Goal: Task Accomplishment & Management: Use online tool/utility

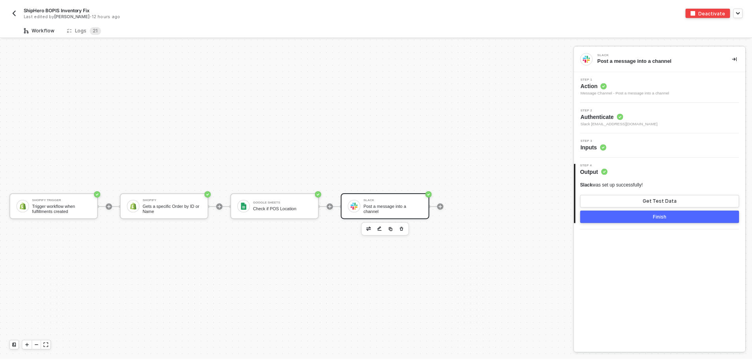
scroll to position [15, 0]
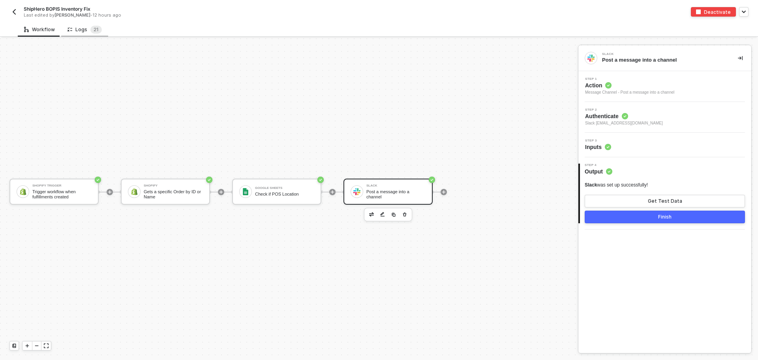
click at [87, 34] on div "Logs 2 1" at bounding box center [84, 29] width 47 height 15
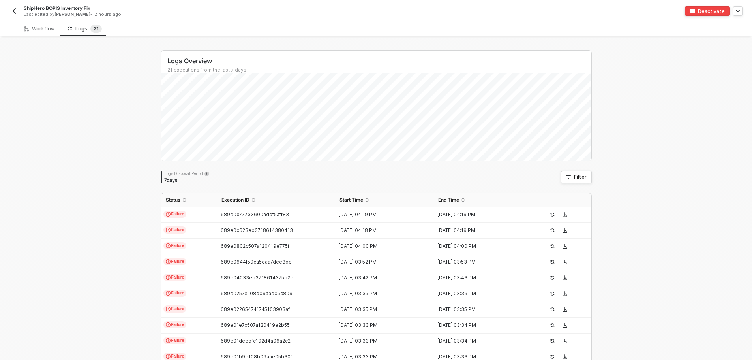
scroll to position [0, 0]
click at [221, 212] on span "689e0c77733600adbf5aff83" at bounding box center [255, 215] width 68 height 6
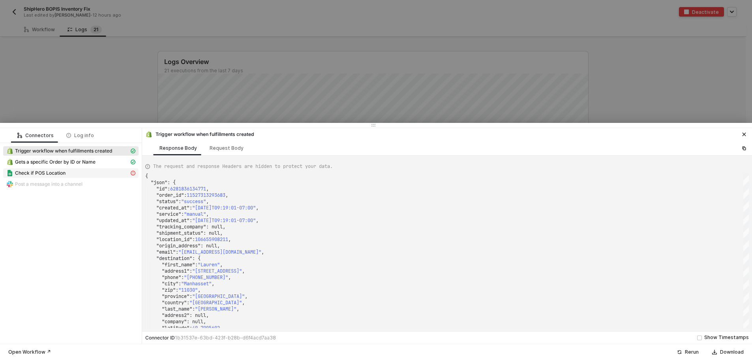
click at [72, 174] on div "Check if POS Location" at bounding box center [67, 172] width 123 height 7
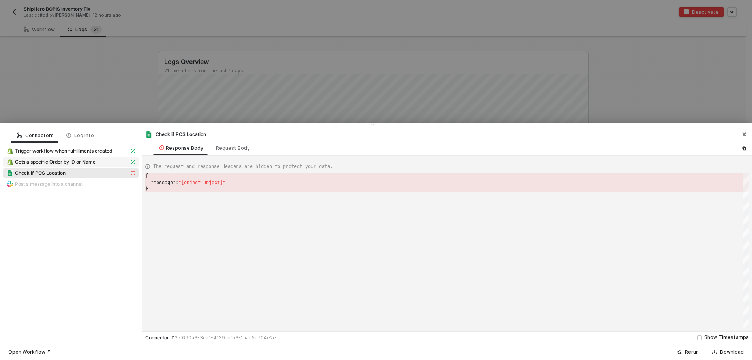
click at [78, 164] on span "Gets a specific Order by ID or Name" at bounding box center [55, 162] width 81 height 6
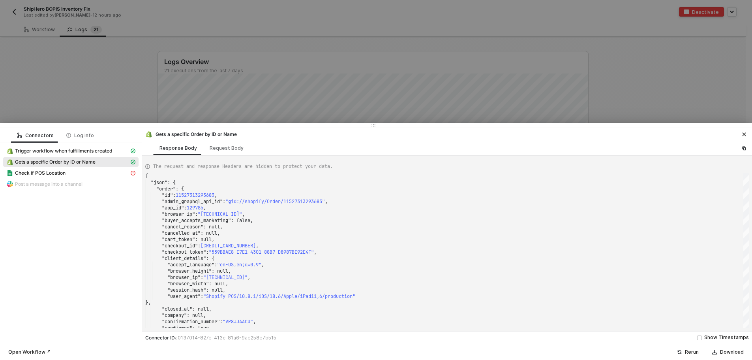
click at [90, 178] on div "Check if POS Location" at bounding box center [70, 173] width 135 height 11
click at [90, 172] on div "Check if POS Location" at bounding box center [67, 172] width 123 height 7
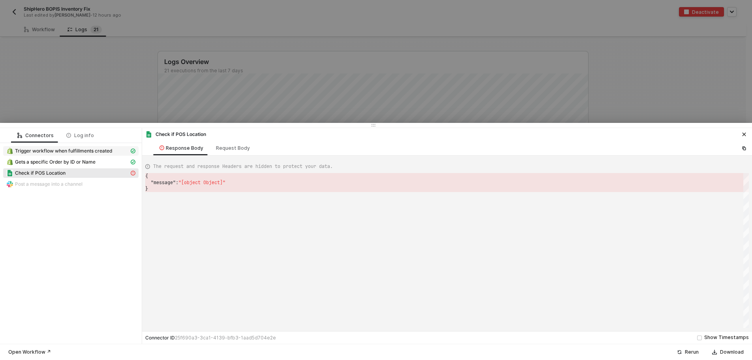
click at [84, 155] on span "Trigger workflow when fulfillments created" at bounding box center [70, 150] width 135 height 9
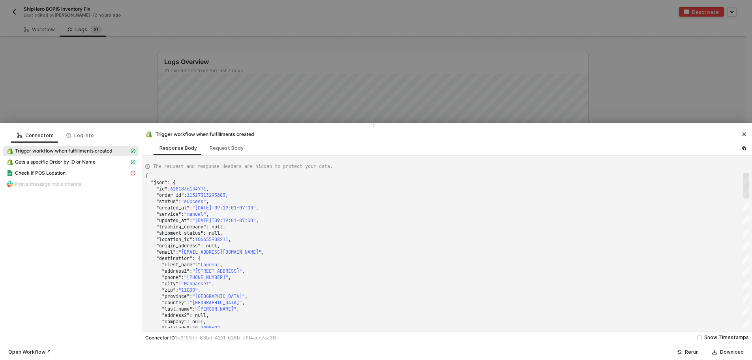
drag, startPoint x: 747, startPoint y: 314, endPoint x: 737, endPoint y: 176, distance: 138.9
click at [737, 176] on div ""address2" : null, "company" : null, "latitude" : 40.7905602 , "zip" : "11030" …" at bounding box center [447, 250] width 604 height 155
click at [95, 163] on span "Gets a specific Order by ID or Name" at bounding box center [55, 162] width 81 height 6
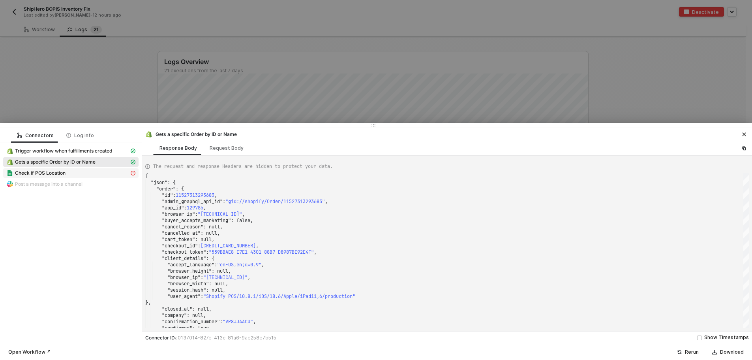
click at [89, 170] on div "Check if POS Location" at bounding box center [67, 172] width 123 height 7
type textarea "{ "message": "[object Object]" }"
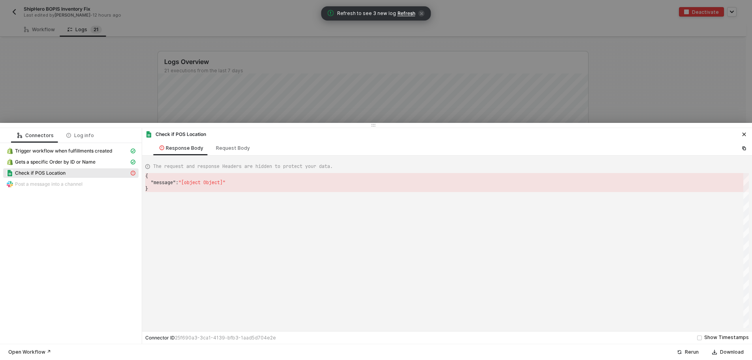
click at [401, 15] on span "Refresh" at bounding box center [406, 13] width 18 height 6
click at [742, 135] on icon "icon-close" at bounding box center [744, 134] width 5 height 5
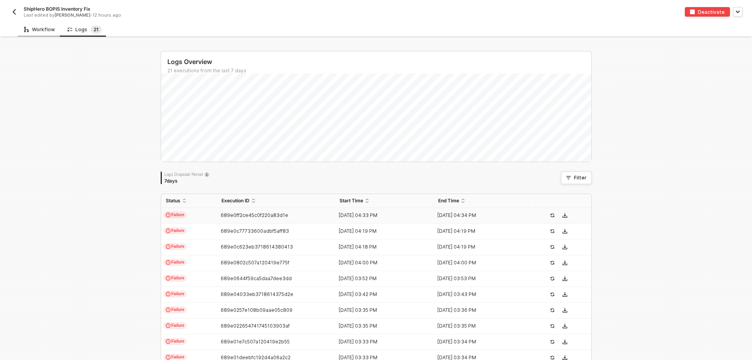
click at [29, 29] on div "Workflow" at bounding box center [39, 29] width 31 height 6
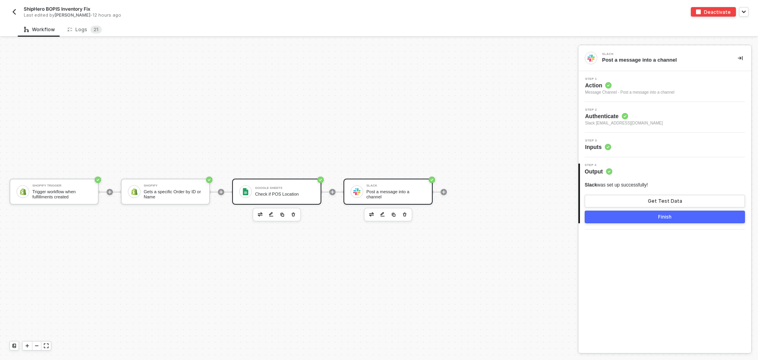
click at [269, 182] on div "Google Sheets Check if POS Location" at bounding box center [276, 191] width 89 height 26
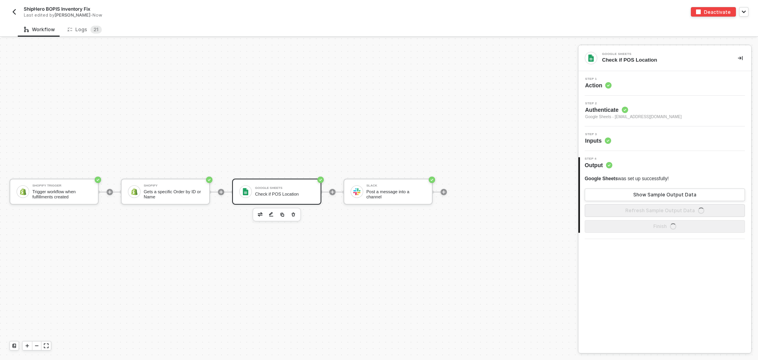
click at [649, 106] on span "Authenticate" at bounding box center [633, 110] width 97 height 8
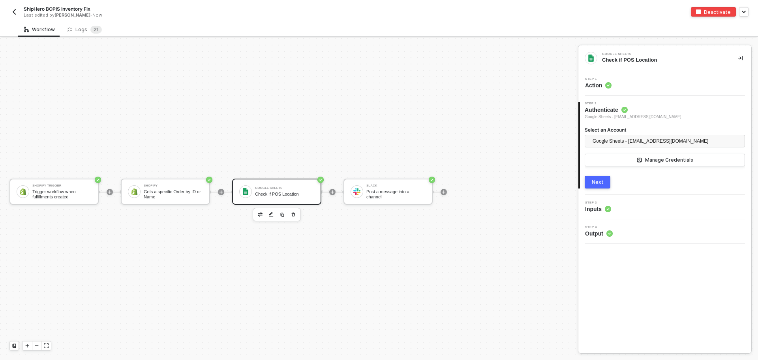
click at [646, 188] on div "Step 2 Authenticate Google Sheets - todd@madhappy.com Select an Account Google …" at bounding box center [664, 145] width 173 height 86
click at [645, 208] on div "Step 3 Inputs" at bounding box center [665, 207] width 171 height 12
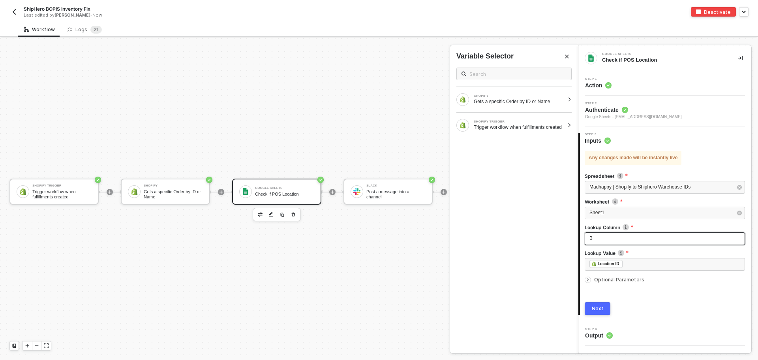
click at [653, 241] on div "B" at bounding box center [664, 237] width 151 height 7
click at [627, 227] on img at bounding box center [625, 227] width 6 height 6
click at [613, 237] on div "B" at bounding box center [664, 237] width 151 height 7
click at [602, 240] on div "B" at bounding box center [664, 237] width 151 height 7
click at [618, 240] on div "Type or select items ﻿" at bounding box center [664, 237] width 151 height 7
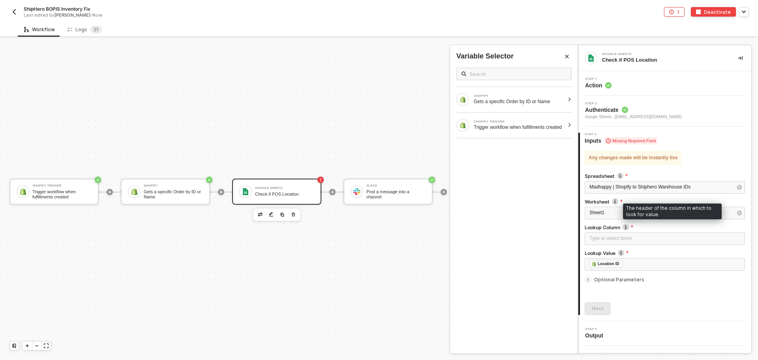
click at [624, 229] on img at bounding box center [625, 227] width 6 height 6
click at [621, 240] on div "Type or select items ﻿" at bounding box center [664, 237] width 151 height 7
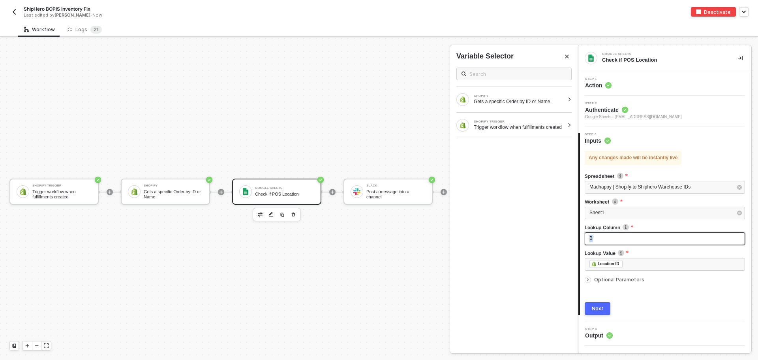
drag, startPoint x: 609, startPoint y: 240, endPoint x: 546, endPoint y: 236, distance: 63.3
click at [578, 236] on div "Google Sheets Check if POS Location Step 1 Action Step 2 Authenticate Google Sh…" at bounding box center [668, 198] width 180 height 321
click at [635, 289] on div "Any changes made will be instantly live Spreadsheet Madhappy | Shopify to Shiph…" at bounding box center [665, 229] width 160 height 170
click at [599, 307] on div "Next" at bounding box center [598, 308] width 12 height 6
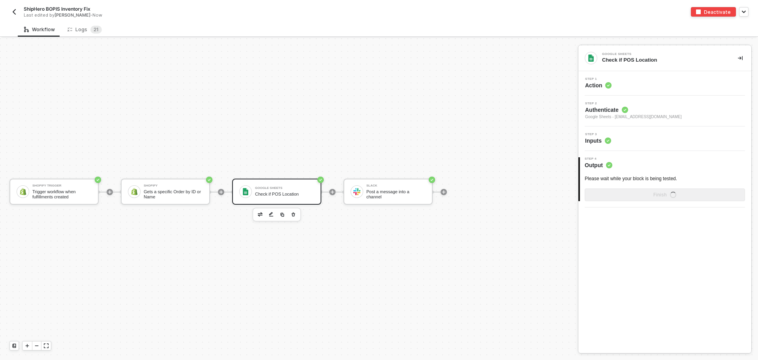
click at [586, 279] on div "Google Sheets Check if POS Location Step 1 Action Step 2 Authenticate Google Sh…" at bounding box center [664, 198] width 173 height 307
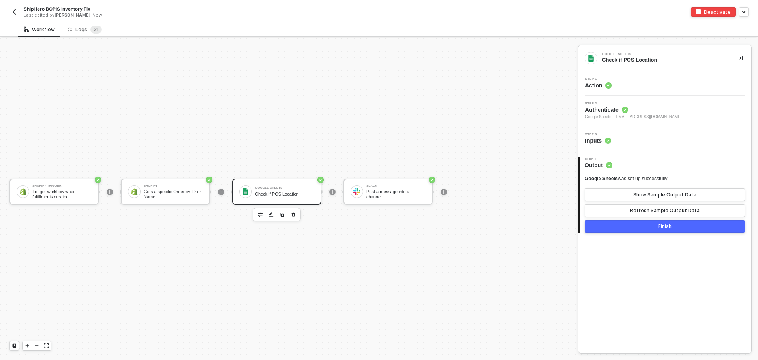
click at [617, 135] on div "Step 3 Inputs" at bounding box center [665, 139] width 171 height 12
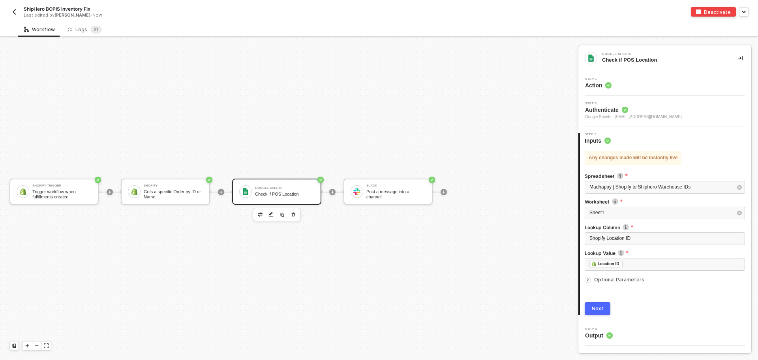
click at [589, 278] on icon "icon-arrow-right-small" at bounding box center [587, 279] width 5 height 5
click at [604, 337] on button "Next" at bounding box center [598, 340] width 26 height 13
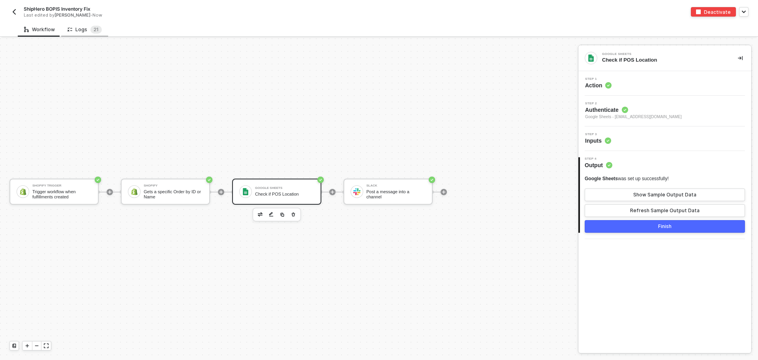
click at [86, 30] on div "Logs 2 1" at bounding box center [84, 30] width 34 height 8
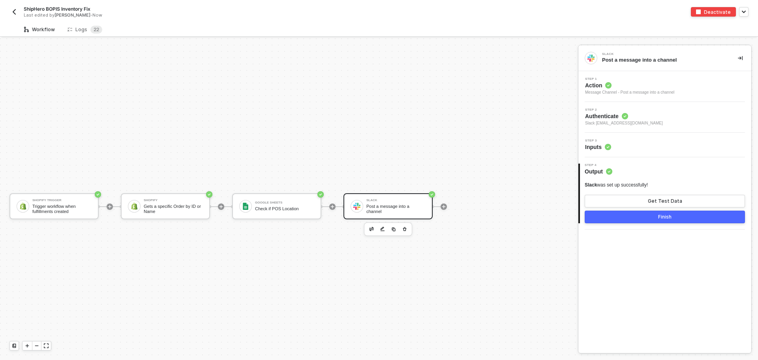
scroll to position [15, 0]
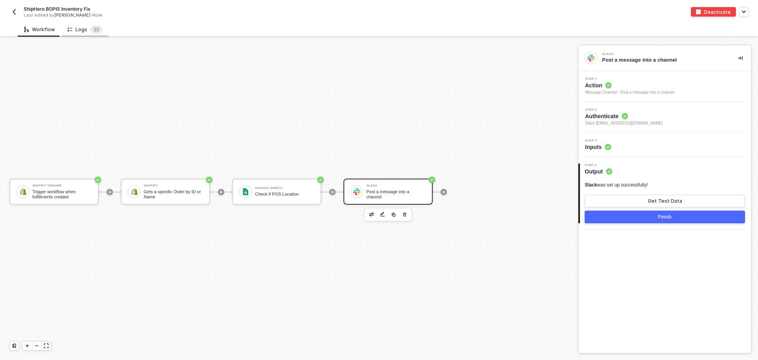
click at [67, 28] on icon at bounding box center [68, 28] width 2 height 2
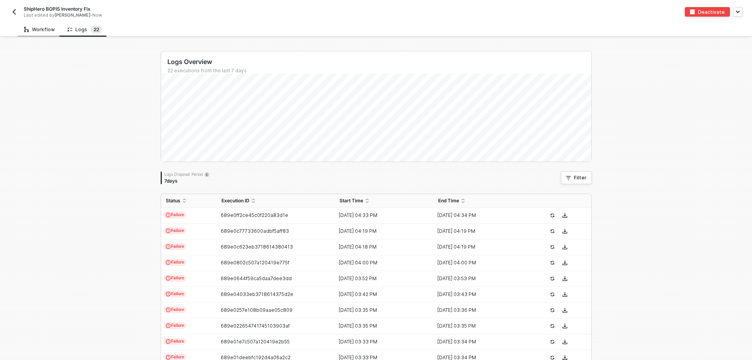
click at [52, 27] on div "Workflow" at bounding box center [39, 29] width 31 height 6
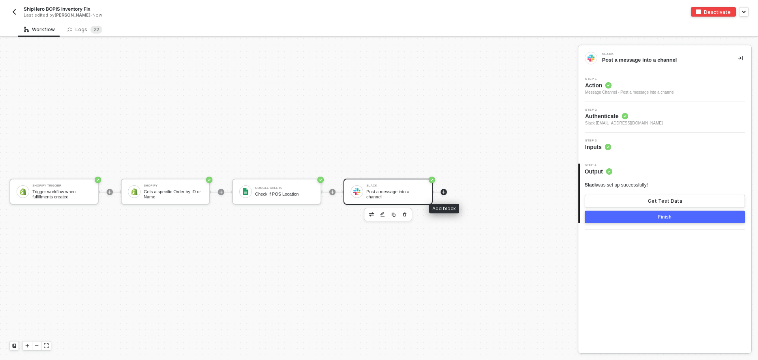
click at [444, 193] on icon "icon-play" at bounding box center [444, 192] width 4 height 4
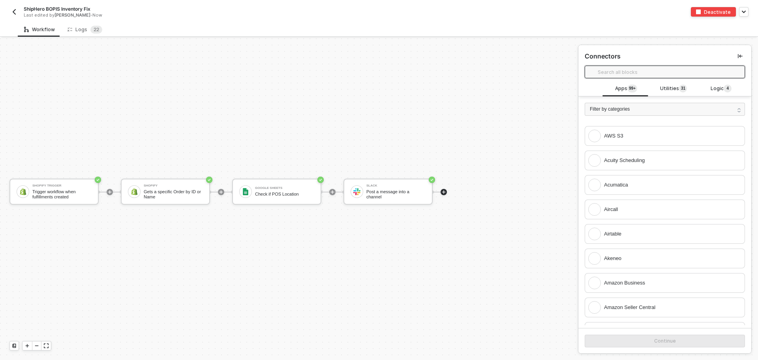
scroll to position [474, 0]
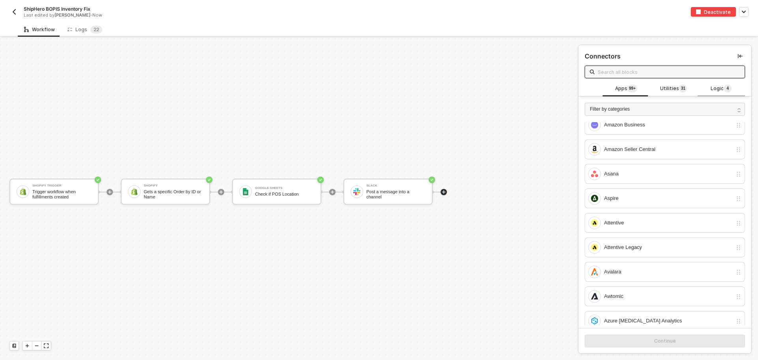
click at [712, 86] on span "Logic 4" at bounding box center [721, 88] width 21 height 9
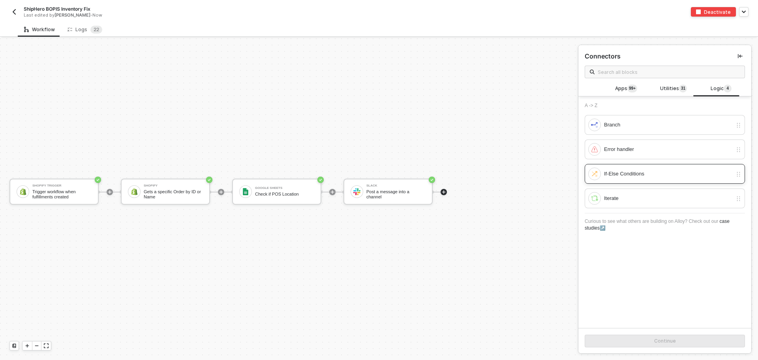
click at [651, 180] on div "If-Else Conditions" at bounding box center [660, 173] width 144 height 13
click at [658, 337] on button "Continue" at bounding box center [665, 340] width 160 height 13
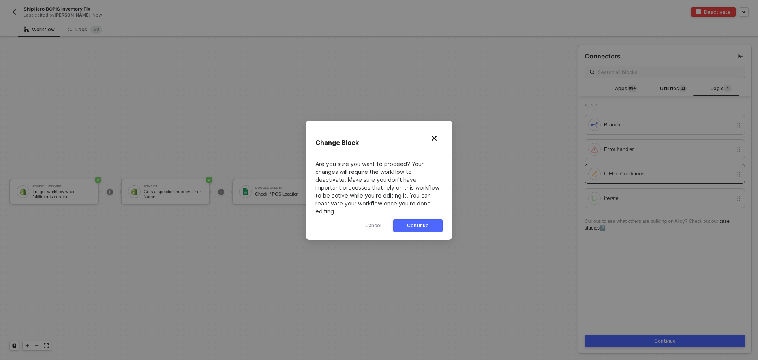
click at [410, 222] on div "Continue" at bounding box center [418, 225] width 22 height 6
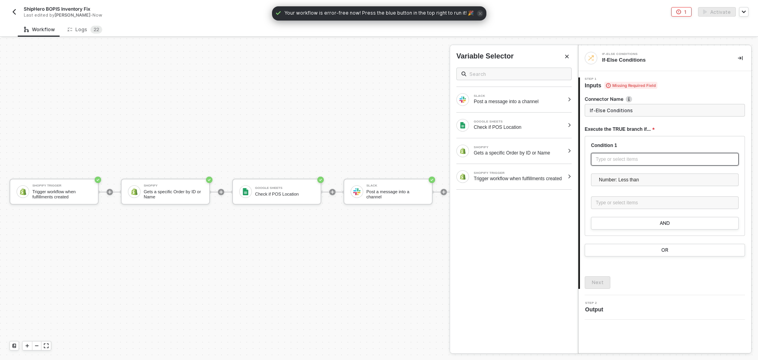
click at [632, 161] on div "Type or select items ﻿" at bounding box center [665, 159] width 138 height 7
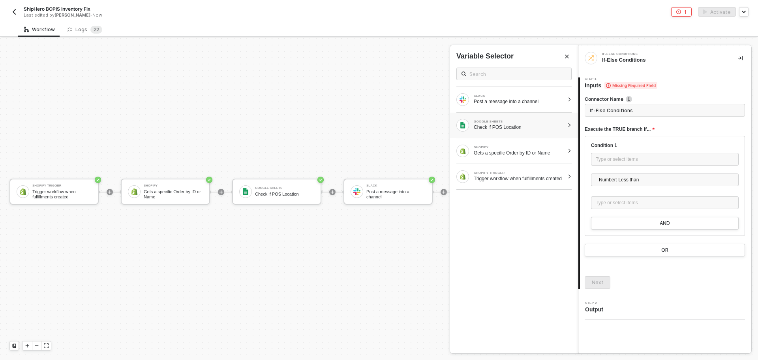
click at [516, 126] on div "Check if POS Location" at bounding box center [519, 127] width 90 height 6
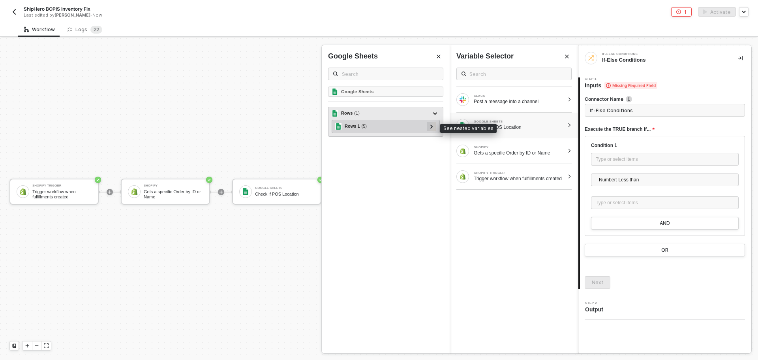
click at [431, 124] on icon at bounding box center [431, 126] width 3 height 4
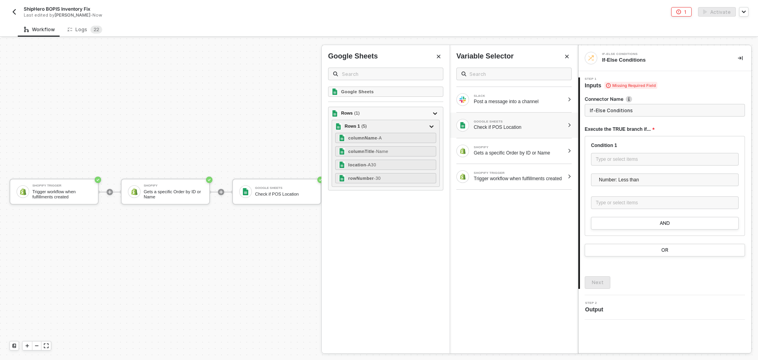
click at [436, 54] on button "Close" at bounding box center [438, 56] width 9 height 9
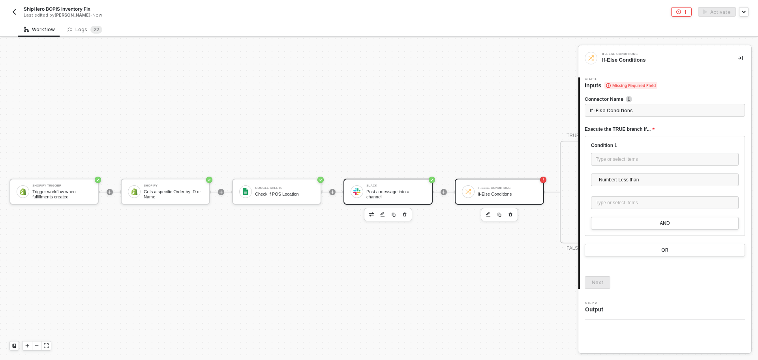
click at [405, 198] on div "Slack Post a message into a channel" at bounding box center [395, 191] width 59 height 15
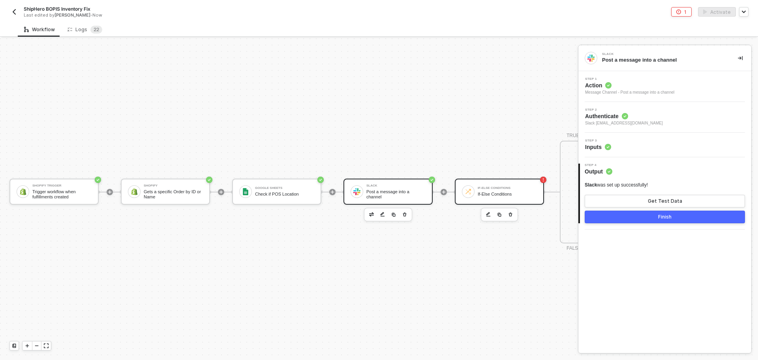
click at [462, 193] on div at bounding box center [468, 191] width 13 height 13
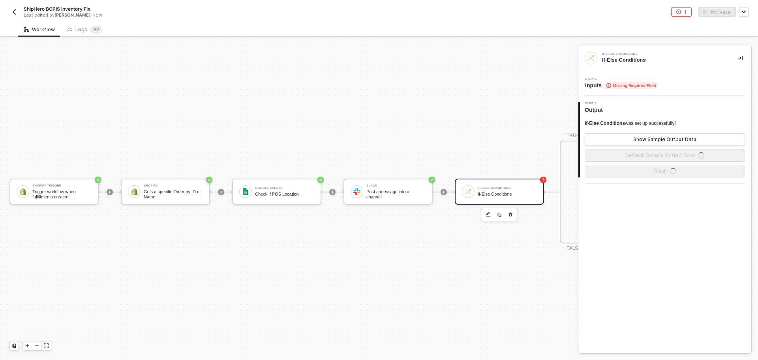
click at [512, 214] on icon "button" at bounding box center [510, 214] width 5 height 6
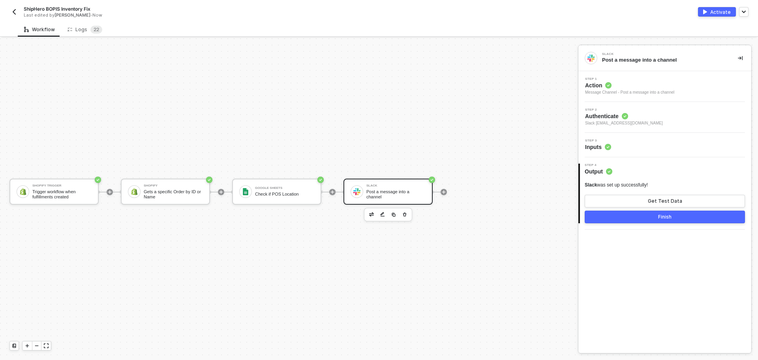
click at [388, 187] on div "Slack" at bounding box center [395, 185] width 59 height 3
click at [718, 17] on div "ShipHero BOPIS Inventory Fix Last edited by Todd Baxter - Now Activate" at bounding box center [378, 11] width 739 height 22
click at [719, 13] on div "Activate" at bounding box center [720, 12] width 21 height 7
click at [653, 137] on div "Step 3 Inputs" at bounding box center [664, 145] width 173 height 24
click at [649, 141] on div "Step 3 Inputs" at bounding box center [665, 145] width 171 height 12
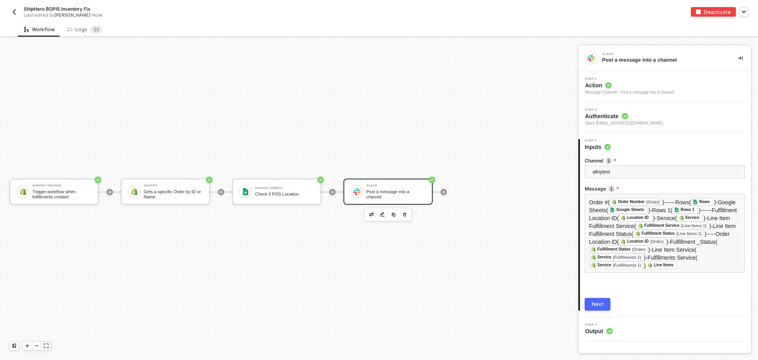
click at [547, 134] on div "Shopify Trigger Trigger workflow when fulfillments created Shopify Gets a speci…" at bounding box center [287, 192] width 574 height 336
click at [593, 305] on div "Next" at bounding box center [598, 304] width 12 height 6
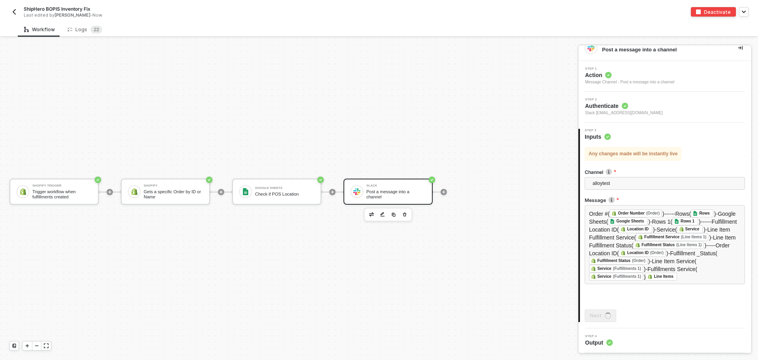
scroll to position [0, 0]
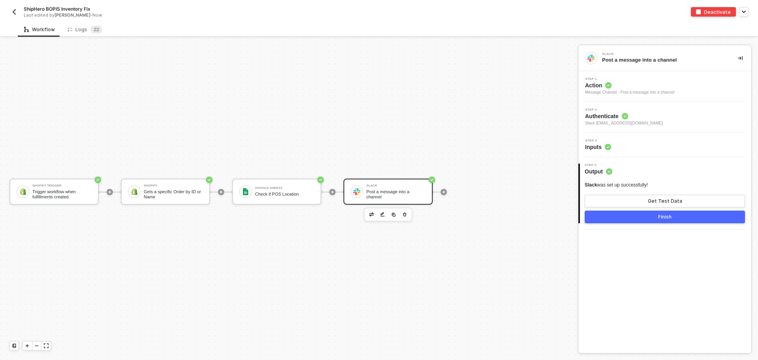
click at [667, 220] on button "Finish" at bounding box center [665, 216] width 160 height 13
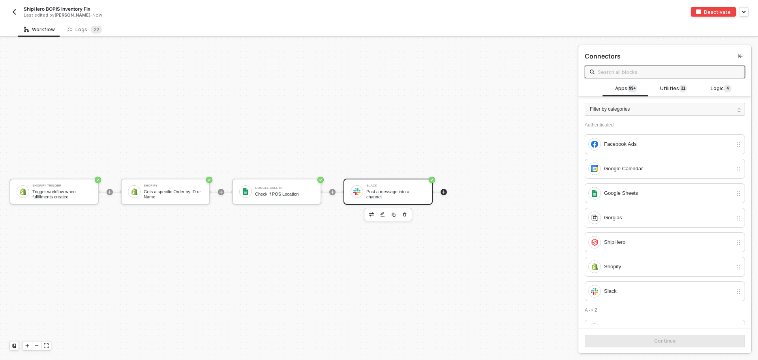
click at [412, 189] on div "Slack Post a message into a channel" at bounding box center [395, 191] width 59 height 15
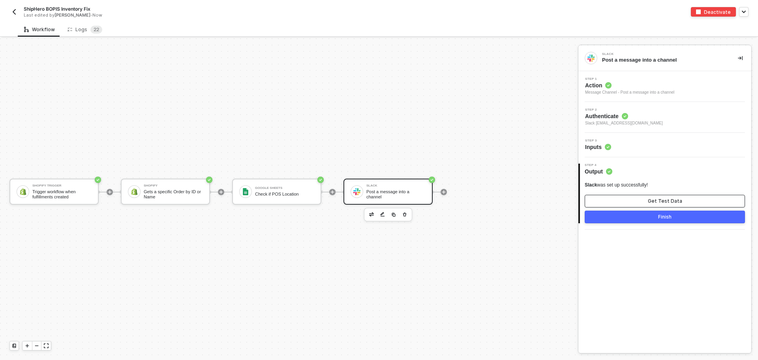
click at [659, 197] on button "Get Test Data" at bounding box center [665, 201] width 160 height 13
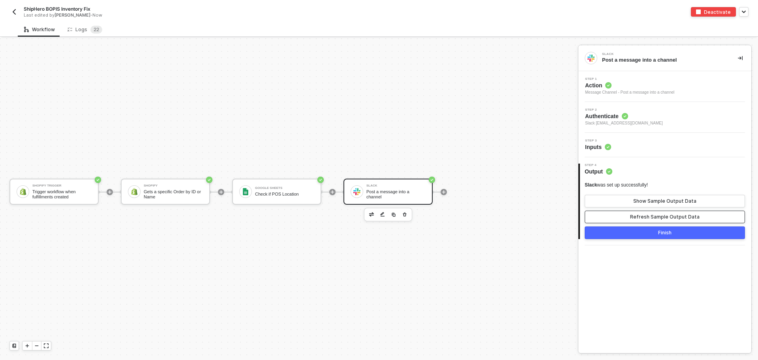
click at [663, 218] on div "Refresh Sample Output Data" at bounding box center [664, 217] width 69 height 6
click at [663, 202] on div "Show Sample Output Data" at bounding box center [664, 201] width 63 height 6
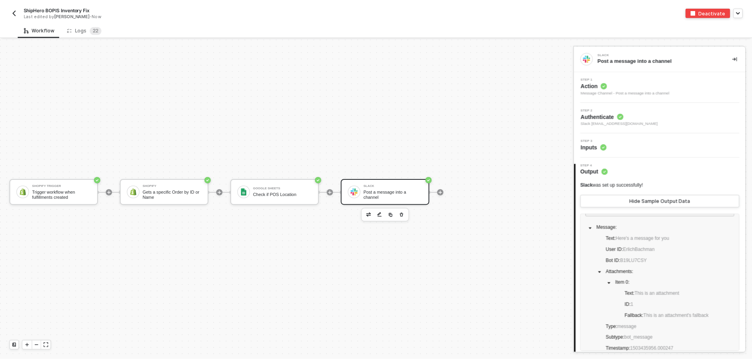
scroll to position [25, 0]
click at [80, 27] on div "Logs 2 2" at bounding box center [84, 30] width 35 height 8
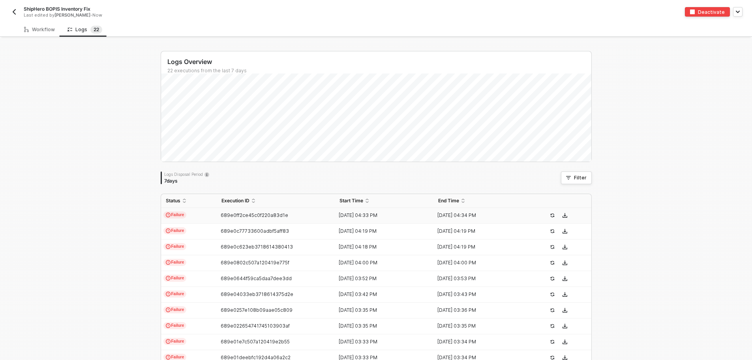
click at [199, 210] on td "Failure" at bounding box center [189, 216] width 56 height 16
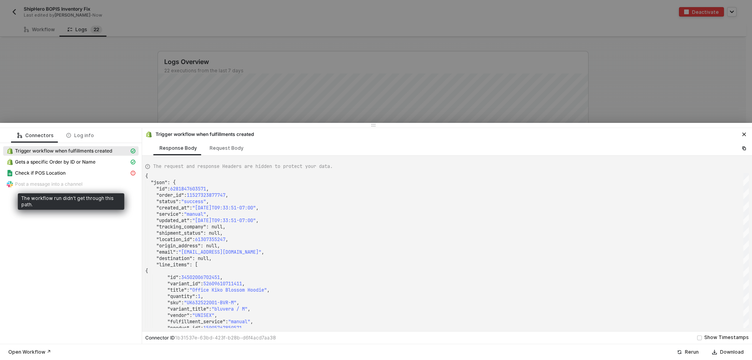
click at [87, 179] on div "Check if POS Location" at bounding box center [70, 173] width 135 height 11
click at [82, 175] on div "Check if POS Location" at bounding box center [67, 172] width 123 height 7
type textarea "{ "message": "[object Object]" }"
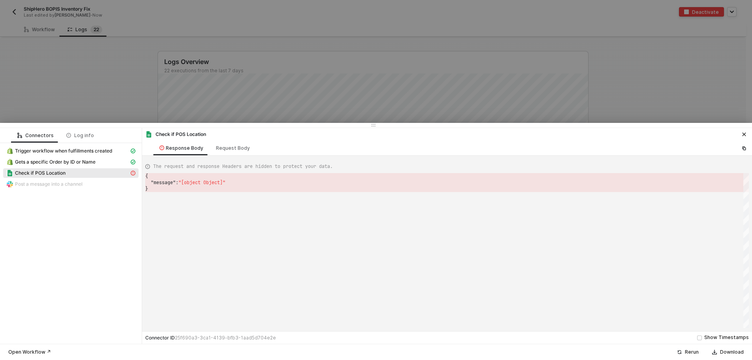
click at [68, 174] on div "Check if POS Location" at bounding box center [67, 172] width 123 height 7
click at [741, 135] on button "button" at bounding box center [743, 133] width 9 height 9
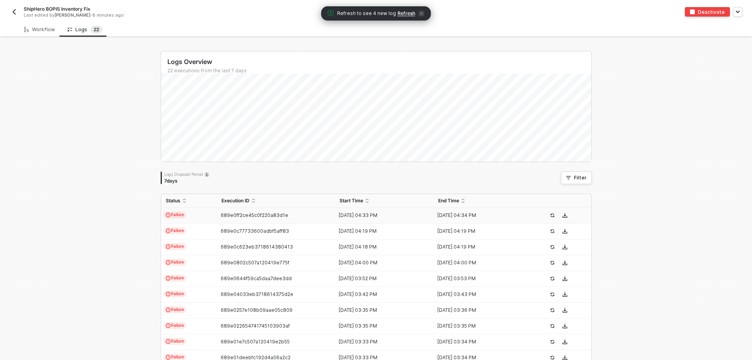
click at [405, 16] on span "Refresh" at bounding box center [406, 13] width 18 height 6
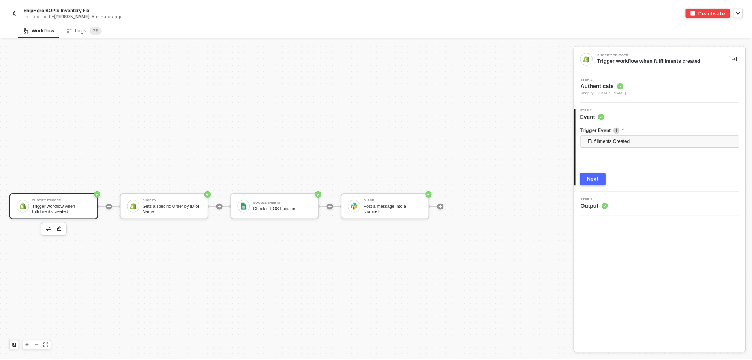
scroll to position [15, 0]
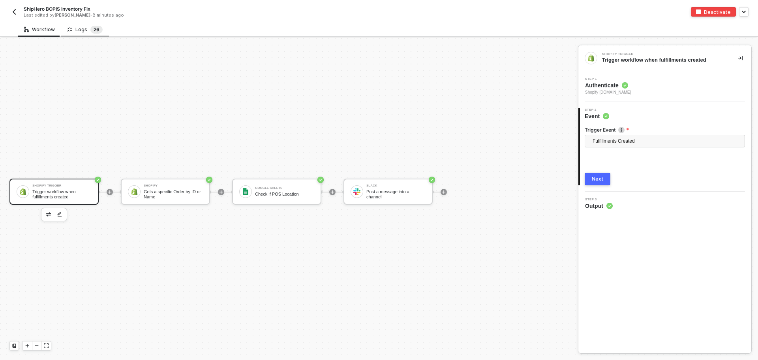
click at [97, 32] on span "6" at bounding box center [97, 29] width 3 height 6
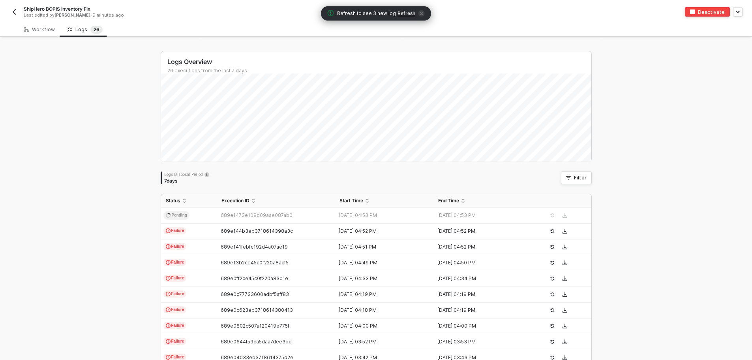
click at [407, 13] on span "Refresh" at bounding box center [406, 13] width 18 height 6
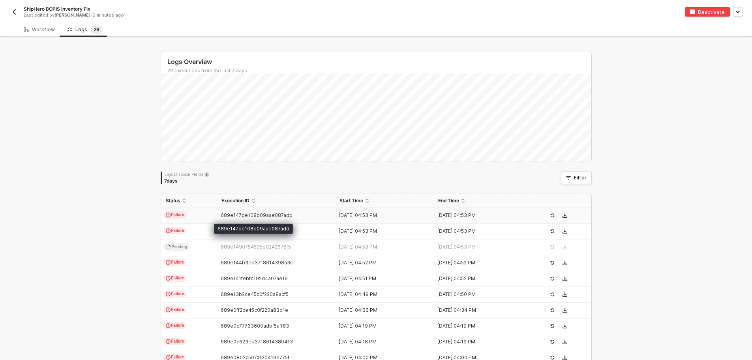
click at [281, 214] on span "689e147be108b09aae087add" at bounding box center [257, 215] width 72 height 6
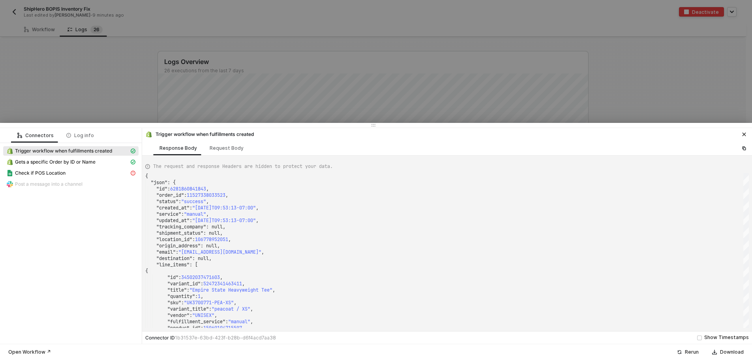
click at [89, 167] on div "Gets a specific Order by ID or Name" at bounding box center [70, 162] width 135 height 11
click at [65, 176] on div "Check if POS Location" at bounding box center [67, 172] width 123 height 7
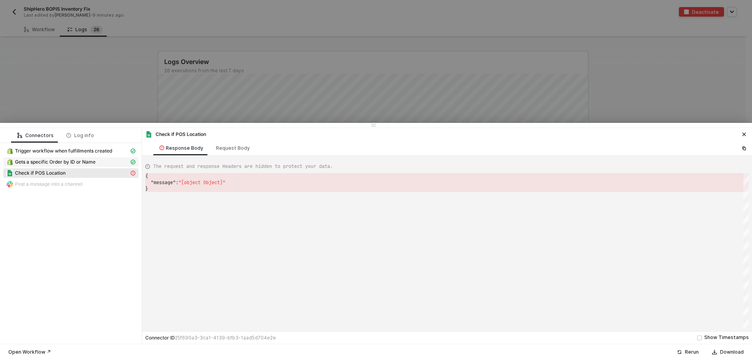
click at [64, 159] on span "Gets a specific Order by ID or Name" at bounding box center [55, 162] width 81 height 6
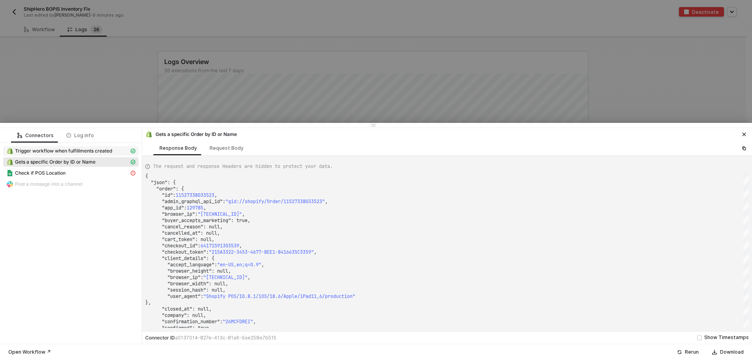
click at [73, 154] on span "Trigger workflow when fulfillments created" at bounding box center [70, 150] width 135 height 9
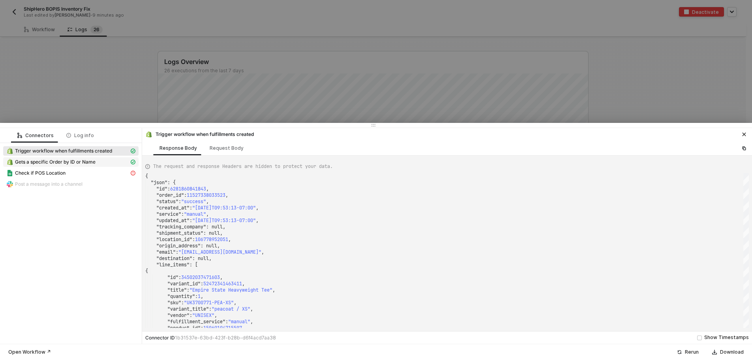
click at [74, 165] on span "Gets a specific Order by ID or Name" at bounding box center [70, 161] width 135 height 9
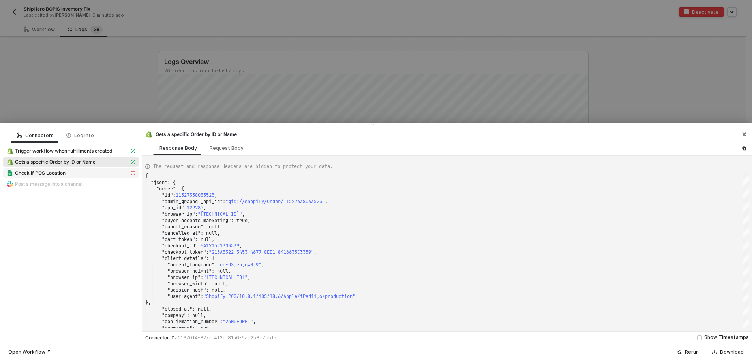
click at [73, 176] on div "Check if POS Location" at bounding box center [67, 172] width 123 height 7
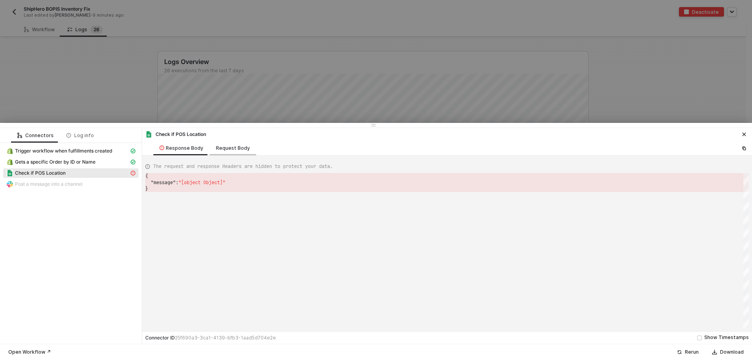
click at [231, 150] on div "Request Body" at bounding box center [233, 148] width 34 height 6
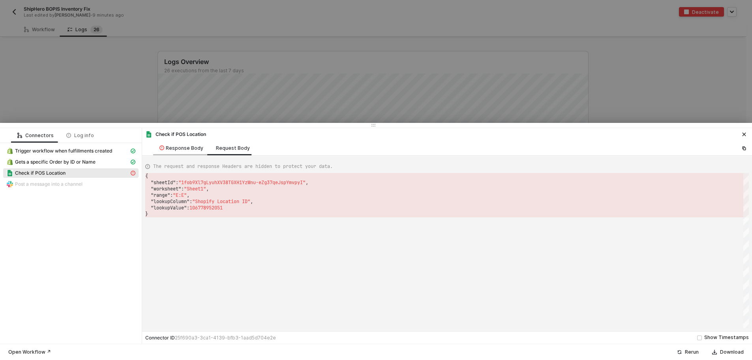
click at [178, 148] on div "Response Body" at bounding box center [181, 148] width 44 height 6
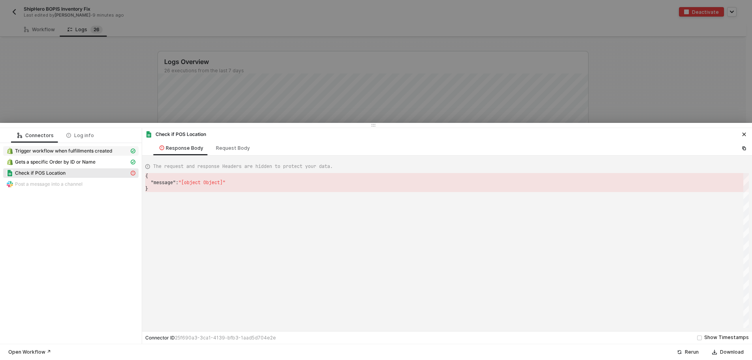
click at [66, 150] on span "Trigger workflow when fulfillments created" at bounding box center [63, 151] width 97 height 6
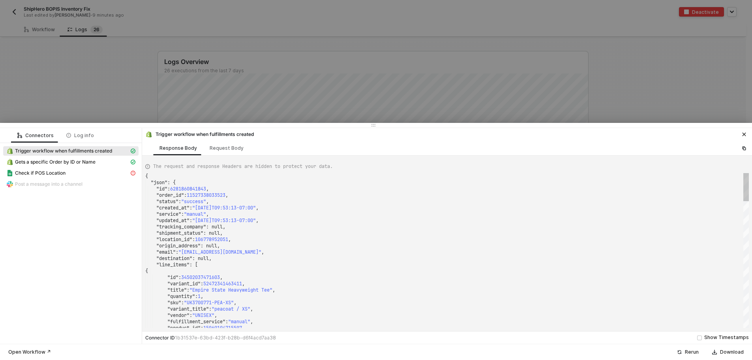
type textarea ""location_id": 106778952051, "origin_address": null, "email": "edeenawahsono@gm…"
drag, startPoint x: 249, startPoint y: 252, endPoint x: 185, endPoint y: 254, distance: 64.4
click at [403, 7] on div "Refresh to see 2 new log Refresh" at bounding box center [375, 13] width 109 height 14
click at [404, 13] on span "Refresh" at bounding box center [406, 13] width 18 height 6
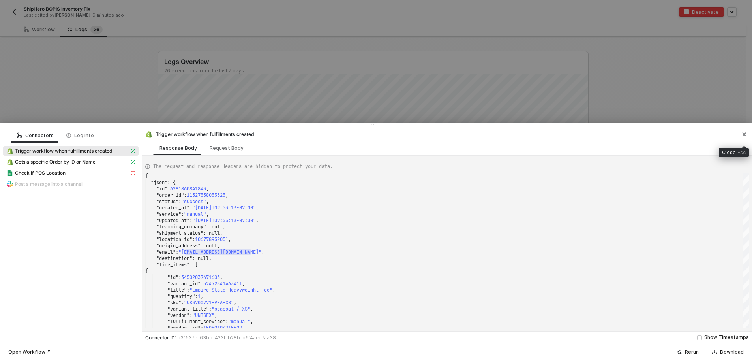
click at [745, 133] on icon "icon-close" at bounding box center [744, 135] width 4 height 4
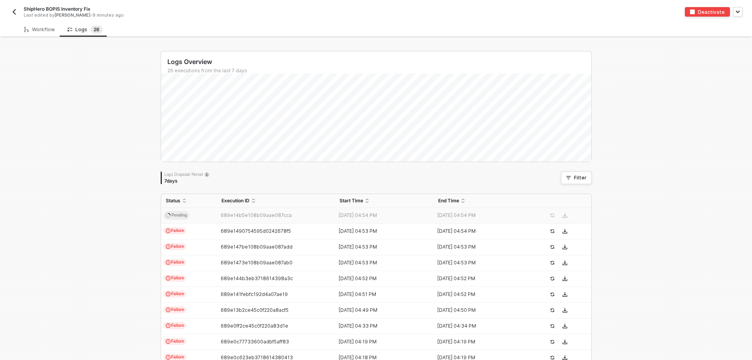
click at [195, 217] on td "Pending" at bounding box center [189, 216] width 56 height 16
click at [35, 34] on div "Workflow" at bounding box center [39, 29] width 43 height 15
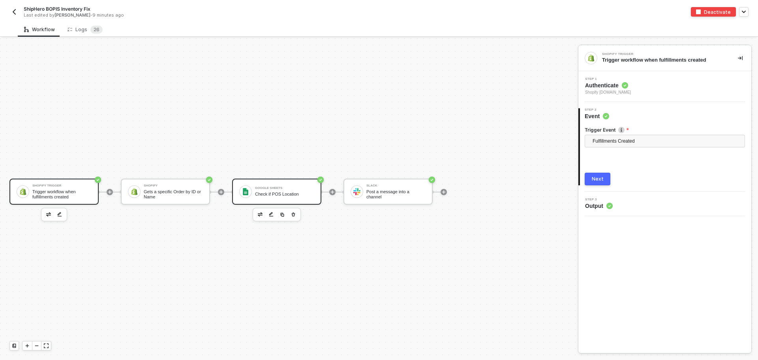
click at [255, 195] on div "Check if POS Location" at bounding box center [284, 193] width 59 height 5
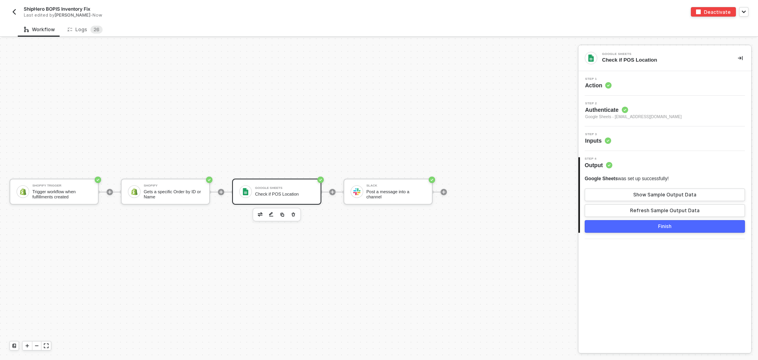
click at [642, 112] on span "Authenticate" at bounding box center [633, 110] width 97 height 8
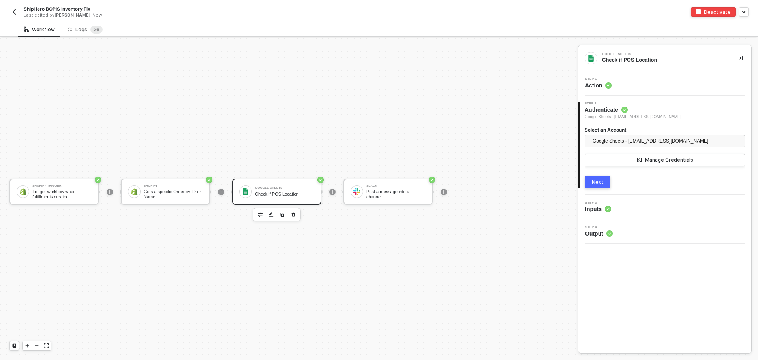
click at [652, 194] on div "2 Step 2 Authenticate Google Sheets - todd@madhappy.com Select an Account Googl…" at bounding box center [664, 145] width 173 height 99
click at [649, 204] on div "Step 3 Inputs" at bounding box center [665, 207] width 171 height 12
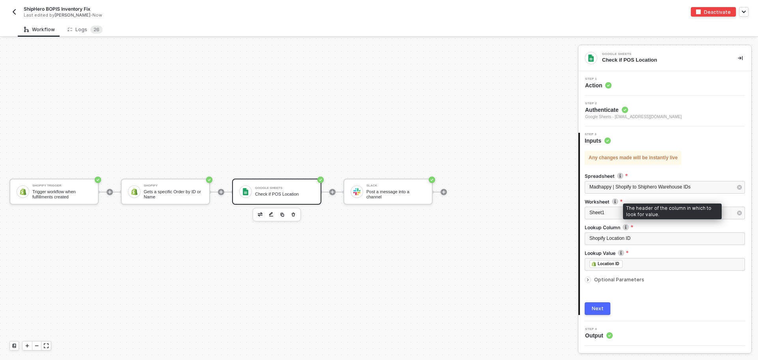
click at [627, 227] on img at bounding box center [625, 227] width 6 height 6
click at [625, 225] on img at bounding box center [625, 227] width 6 height 6
click at [609, 281] on span "Optional Parameters" at bounding box center [619, 279] width 50 height 6
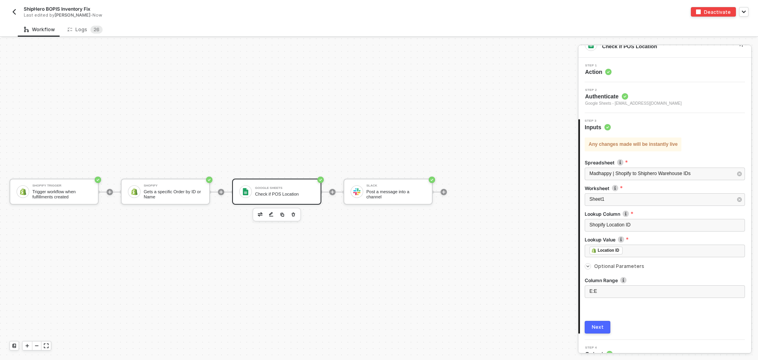
scroll to position [25, 0]
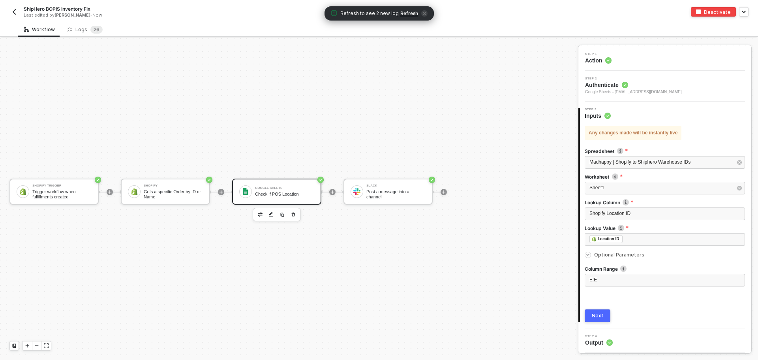
click at [15, 13] on img "button" at bounding box center [14, 12] width 6 height 6
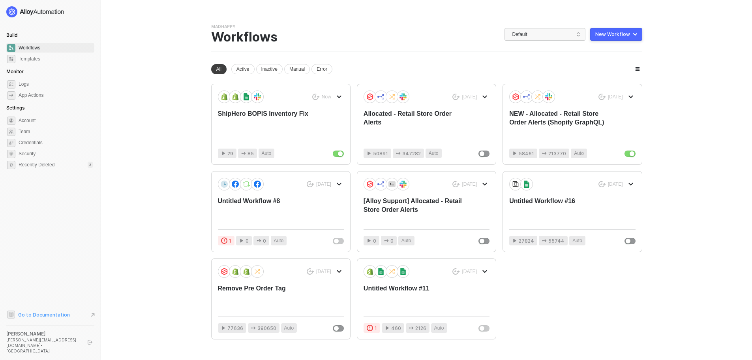
click at [31, 318] on span "Go to Documentation" at bounding box center [44, 314] width 52 height 7
click at [270, 116] on div "ShipHero BOPIS Inventory Fix" at bounding box center [268, 122] width 101 height 26
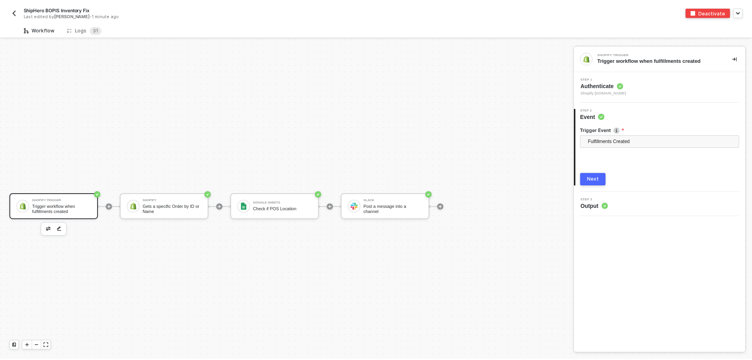
scroll to position [15, 0]
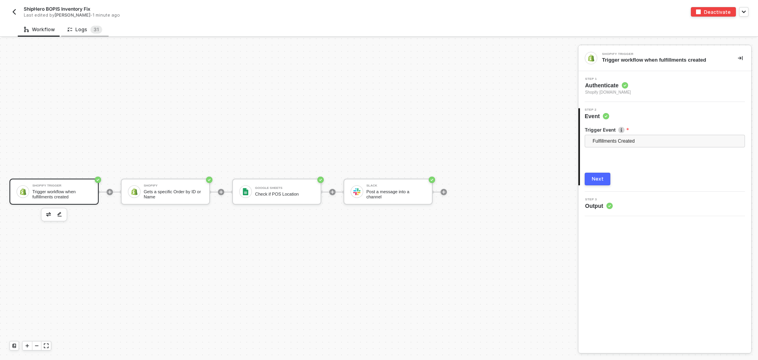
click at [80, 32] on div "Logs 3 1" at bounding box center [84, 30] width 35 height 8
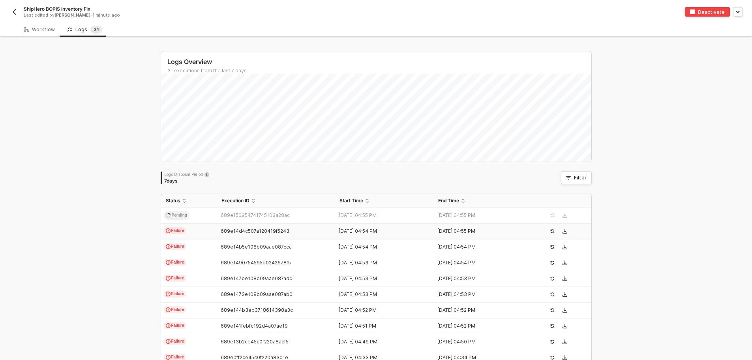
click at [284, 229] on div "689e14d4c507a120419f5243" at bounding box center [273, 231] width 112 height 6
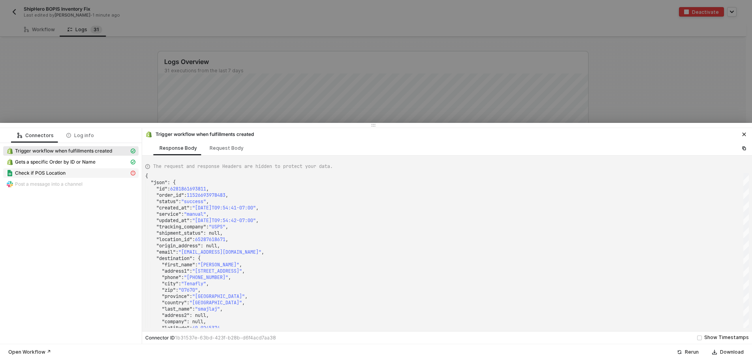
click at [89, 173] on div "Check if POS Location" at bounding box center [67, 172] width 123 height 7
type textarea "{ "message": "[object Object]" }"
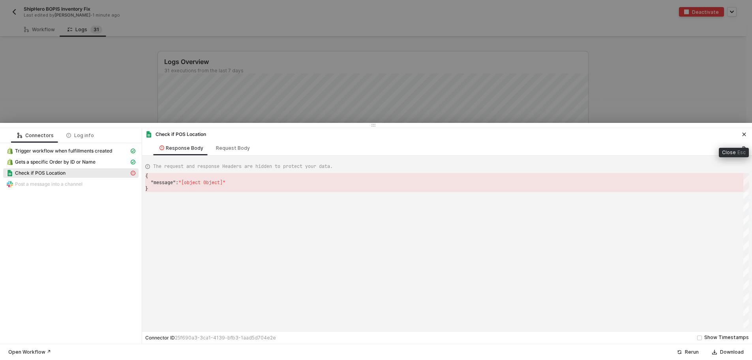
click at [742, 133] on icon "icon-close" at bounding box center [744, 134] width 5 height 5
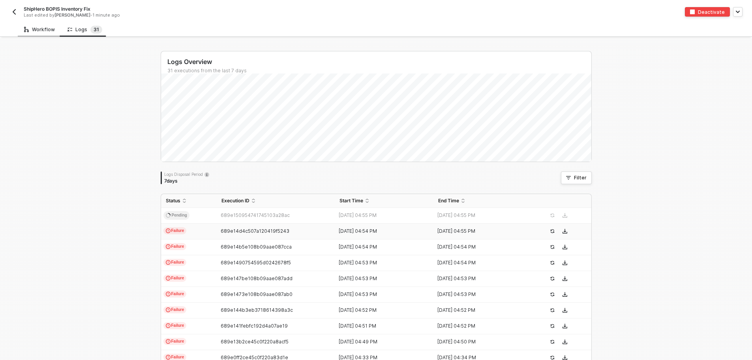
click at [45, 32] on div "Workflow" at bounding box center [39, 29] width 31 height 6
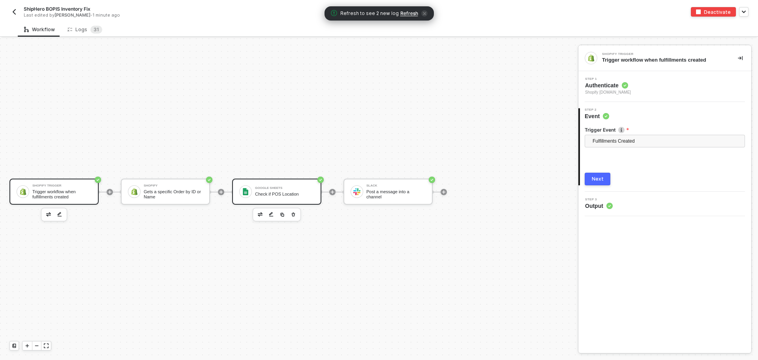
click at [281, 191] on div "Check if POS Location" at bounding box center [284, 193] width 59 height 5
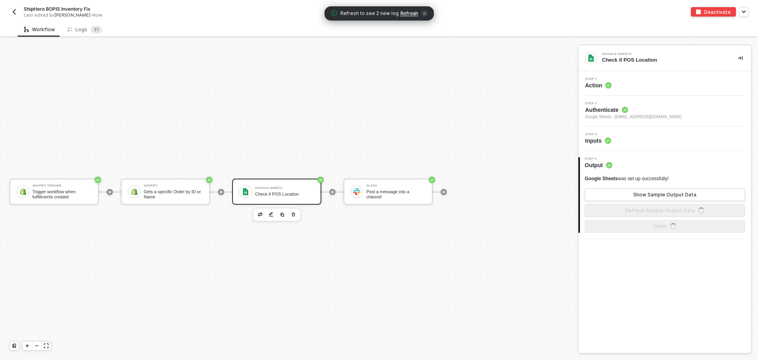
click at [634, 89] on div "Step 1 Action" at bounding box center [665, 83] width 171 height 12
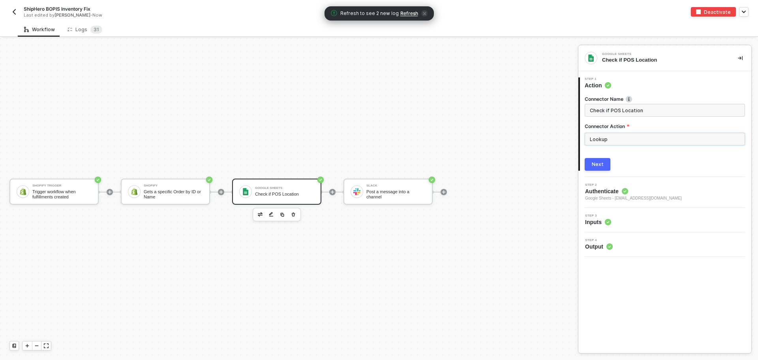
click at [650, 139] on input "Lookup" at bounding box center [665, 139] width 160 height 13
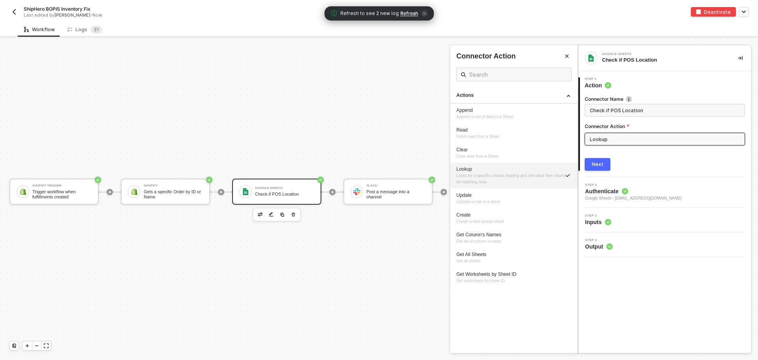
click at [602, 162] on div "Next" at bounding box center [598, 164] width 12 height 6
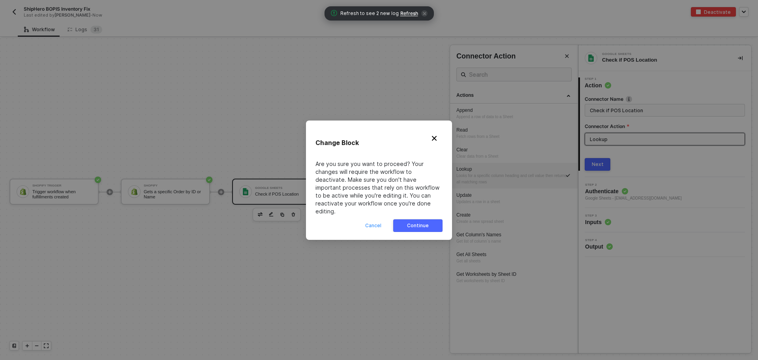
click at [379, 222] on div "Cancel" at bounding box center [373, 225] width 16 height 6
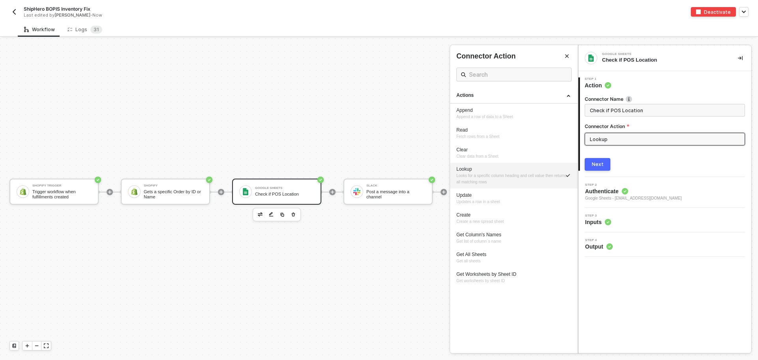
click at [599, 164] on div "Next" at bounding box center [598, 164] width 12 height 6
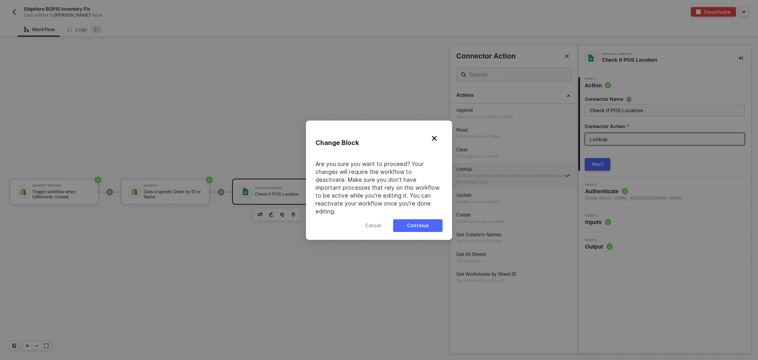
click at [420, 223] on div "Continue" at bounding box center [418, 225] width 22 height 6
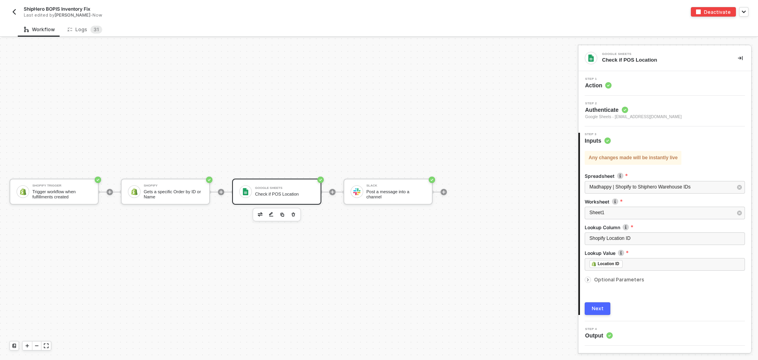
click at [625, 277] on span "Optional Parameters" at bounding box center [619, 279] width 50 height 6
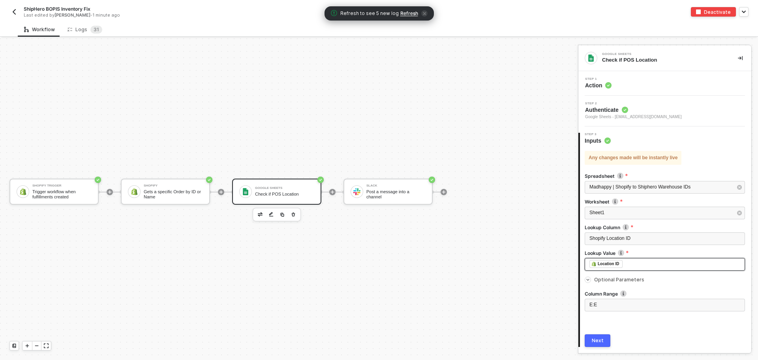
click at [649, 263] on div "﻿ ﻿ Location ID ﻿" at bounding box center [664, 264] width 151 height 9
drag, startPoint x: 645, startPoint y: 263, endPoint x: 581, endPoint y: 251, distance: 65.9
click at [583, 263] on div "Any changes made will be instantly live Spreadsheet Madhappy | Shopify to Shiph…" at bounding box center [665, 245] width 171 height 202
click at [639, 261] on div "﻿ ﻿ Location ID ﻿" at bounding box center [664, 264] width 151 height 9
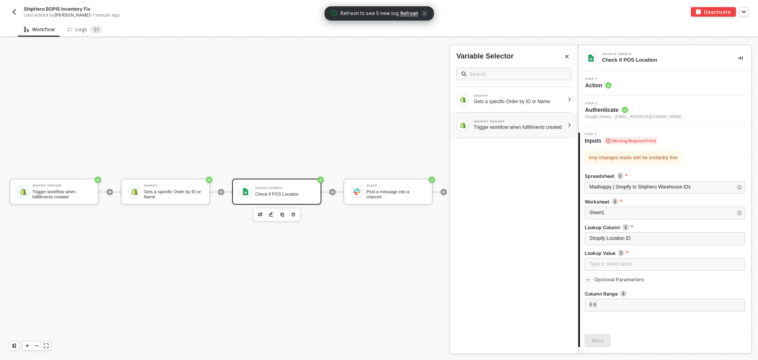
click at [512, 130] on div "Trigger workflow when fulfillments created" at bounding box center [519, 127] width 90 height 6
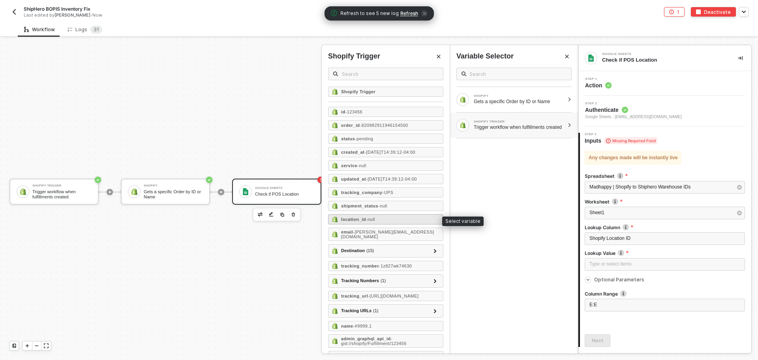
click at [373, 221] on span "- null" at bounding box center [370, 219] width 9 height 5
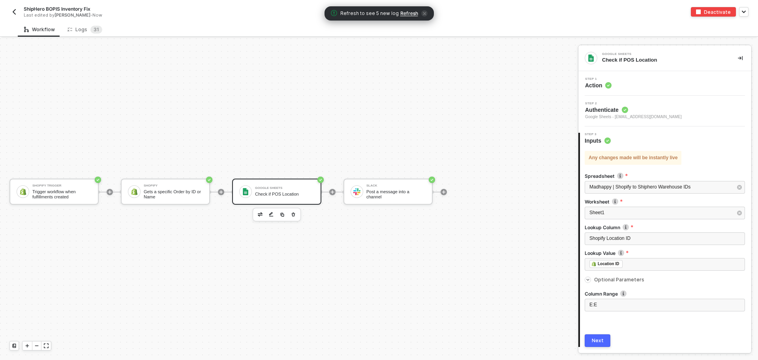
click at [595, 341] on div "Next" at bounding box center [598, 340] width 12 height 6
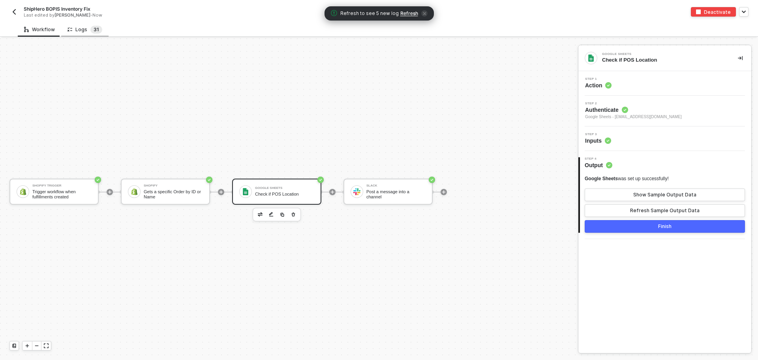
click at [94, 30] on span "3" at bounding box center [95, 29] width 3 height 6
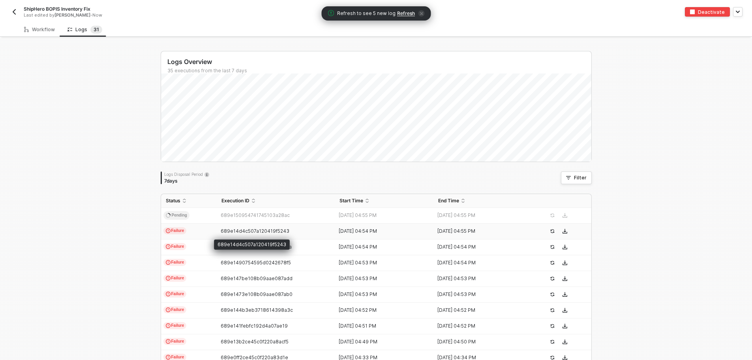
click at [219, 227] on td "689e14d4c507a120419f5243" at bounding box center [276, 231] width 118 height 16
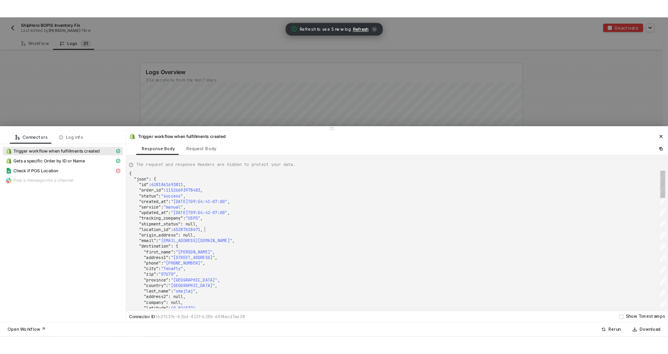
scroll to position [0, 0]
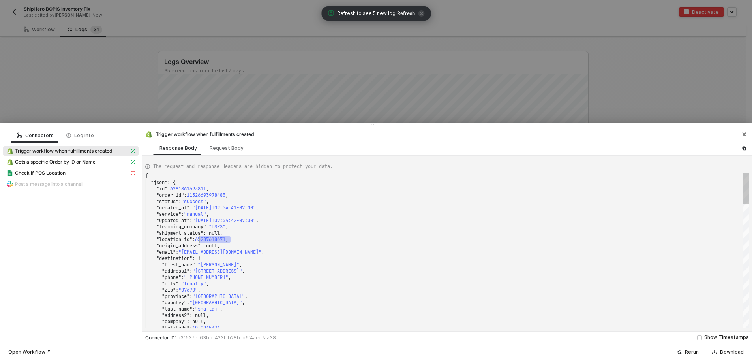
drag, startPoint x: 231, startPoint y: 238, endPoint x: 200, endPoint y: 238, distance: 30.4
click at [328, 224] on div ""tracking_company" : "USPS" ," at bounding box center [447, 226] width 604 height 6
type textarea ""location_id": 65287618671, "origin_address": null, "email": "[EMAIL_ADDRESS][D…"
drag, startPoint x: 231, startPoint y: 243, endPoint x: 210, endPoint y: 241, distance: 20.2
drag, startPoint x: 199, startPoint y: 239, endPoint x: 228, endPoint y: 239, distance: 29.2
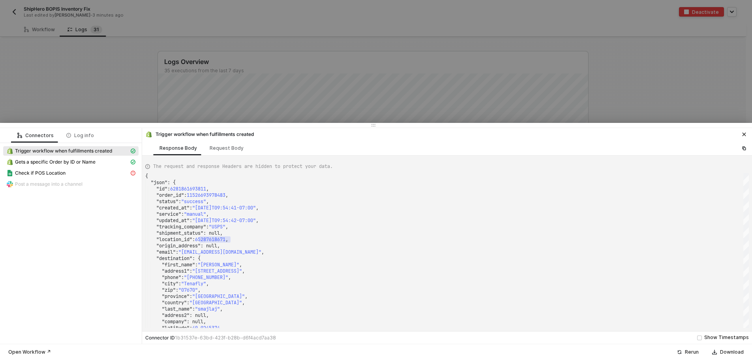
click at [744, 128] on div "Trigger workflow when fulfillments created" at bounding box center [447, 133] width 610 height 11
click at [744, 131] on button "button" at bounding box center [743, 133] width 9 height 9
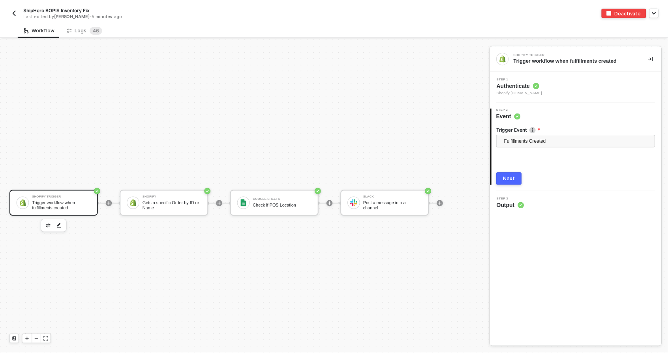
scroll to position [21, 0]
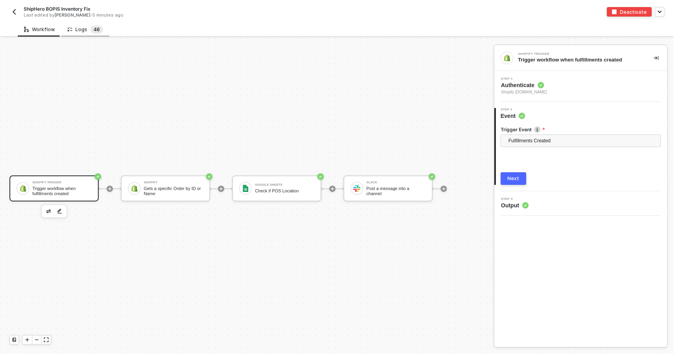
click at [97, 30] on span "6" at bounding box center [98, 29] width 3 height 6
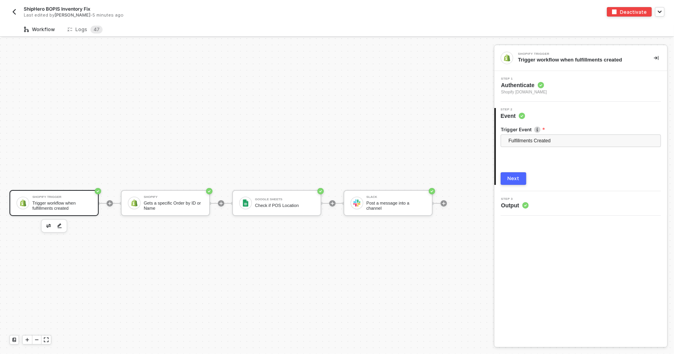
scroll to position [21, 0]
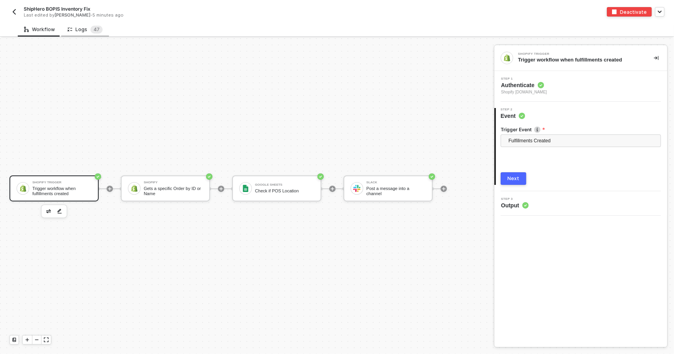
click at [77, 31] on div "Logs 4 7" at bounding box center [84, 30] width 35 height 8
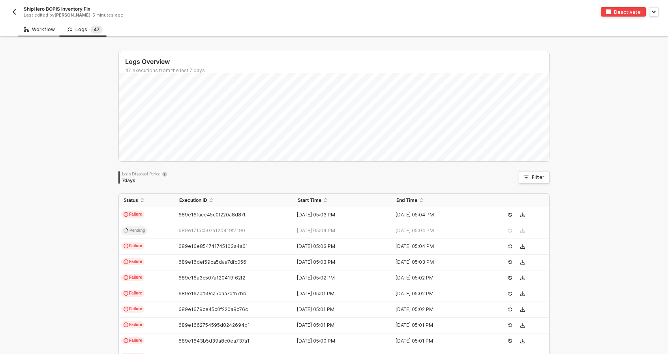
click at [47, 27] on div "Workflow" at bounding box center [39, 29] width 31 height 6
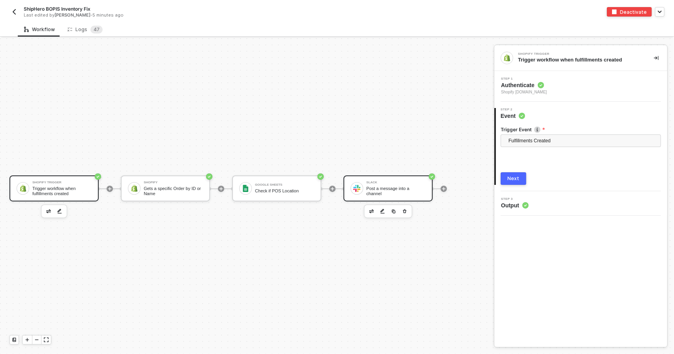
click at [375, 189] on div "Slack Post a message into a channel" at bounding box center [395, 188] width 59 height 15
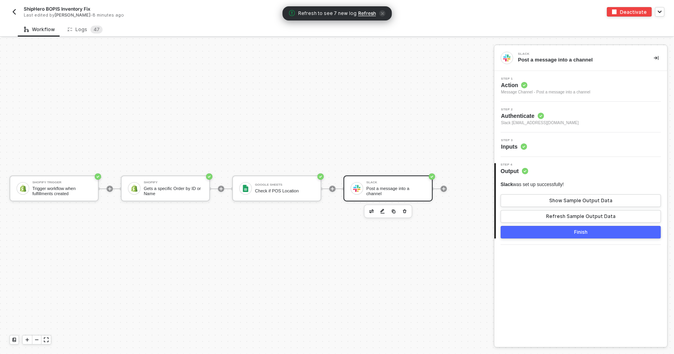
click at [368, 17] on span "Refresh to see 7 new log Refresh" at bounding box center [337, 13] width 97 height 8
click at [367, 15] on span "Refresh" at bounding box center [367, 13] width 18 height 6
click at [80, 31] on div "Logs 4 7" at bounding box center [84, 30] width 35 height 8
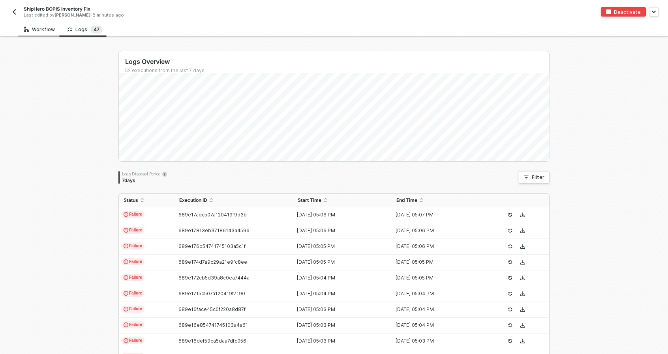
click at [28, 24] on div "Workflow" at bounding box center [39, 29] width 43 height 15
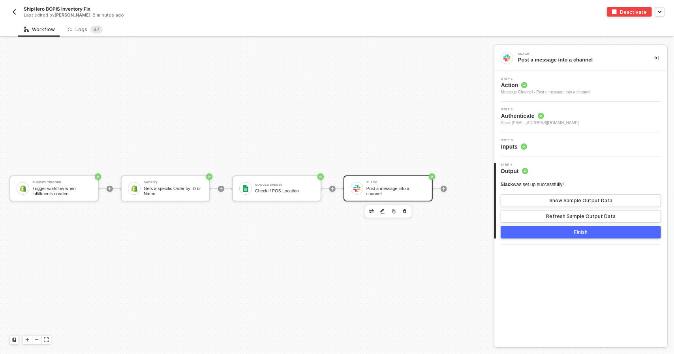
click at [15, 10] on img "button" at bounding box center [14, 12] width 6 height 6
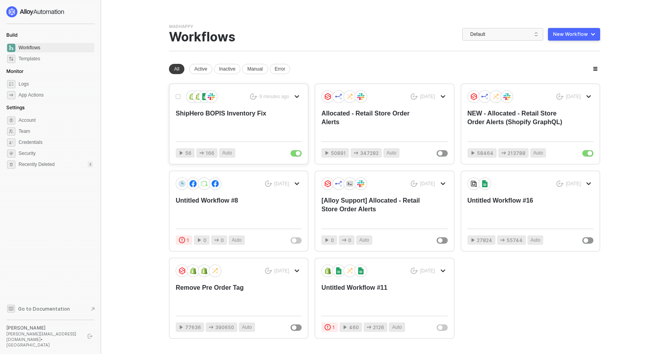
click at [246, 115] on div "ShipHero BOPIS Inventory Fix" at bounding box center [226, 122] width 101 height 26
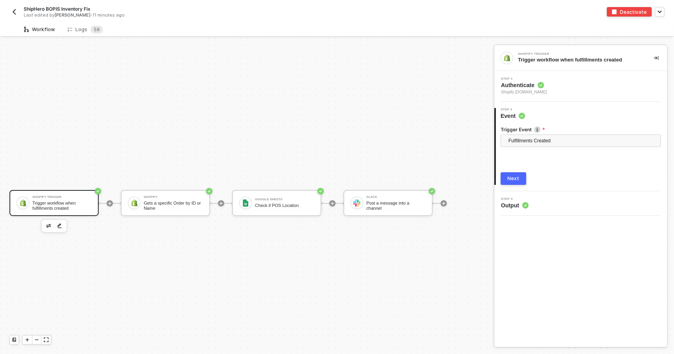
scroll to position [21, 0]
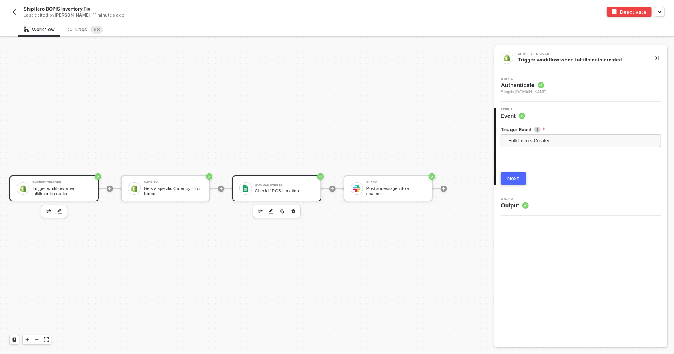
click at [276, 189] on div "Check if POS Location" at bounding box center [284, 191] width 59 height 5
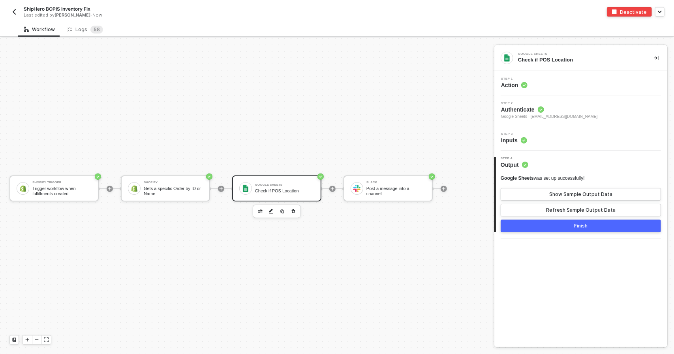
click at [12, 13] on img "button" at bounding box center [14, 12] width 6 height 6
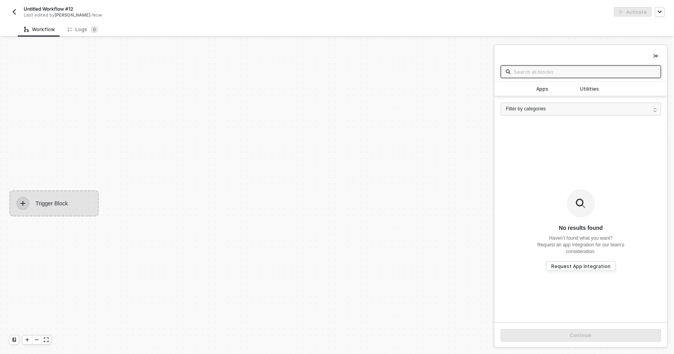
scroll to position [14, 0]
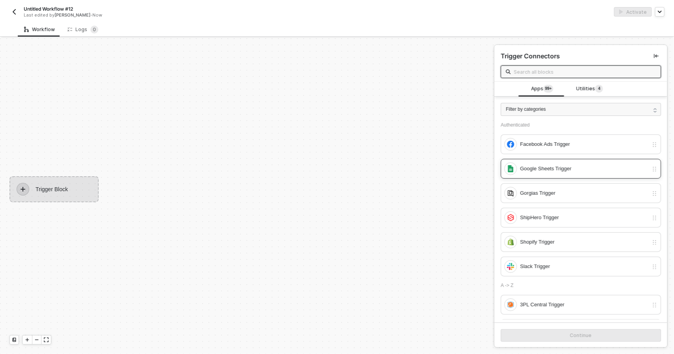
click at [559, 166] on div "Google Sheets Trigger" at bounding box center [584, 169] width 128 height 9
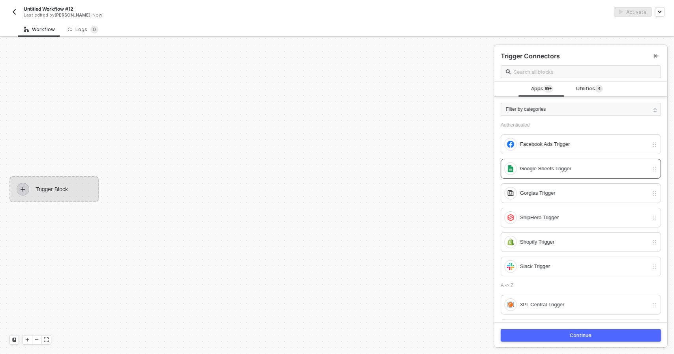
click at [18, 12] on button "button" at bounding box center [13, 11] width 9 height 9
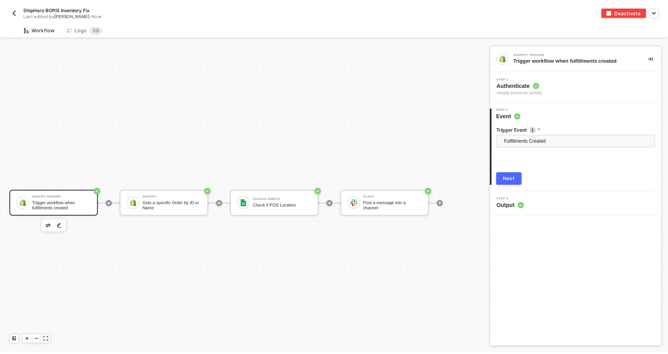
scroll to position [21, 0]
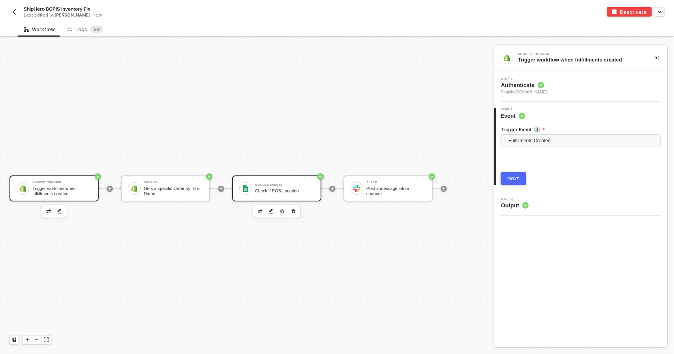
click at [295, 181] on div "Google Sheets Check if POS Location" at bounding box center [284, 188] width 59 height 15
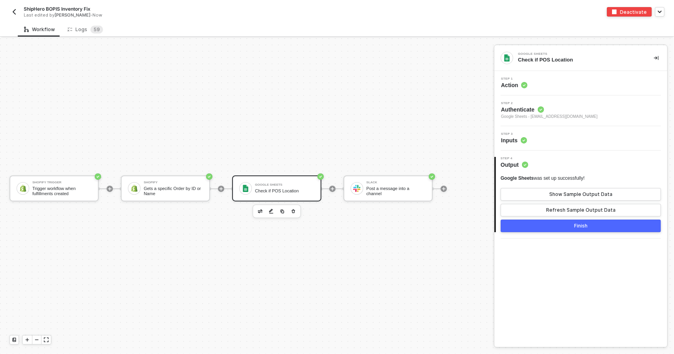
click at [564, 133] on div "Step 3 Inputs" at bounding box center [581, 139] width 171 height 12
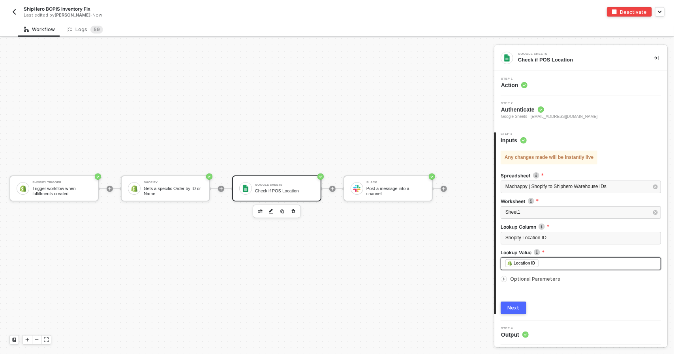
click at [558, 260] on div "﻿ ﻿ Location ID ﻿" at bounding box center [580, 264] width 151 height 9
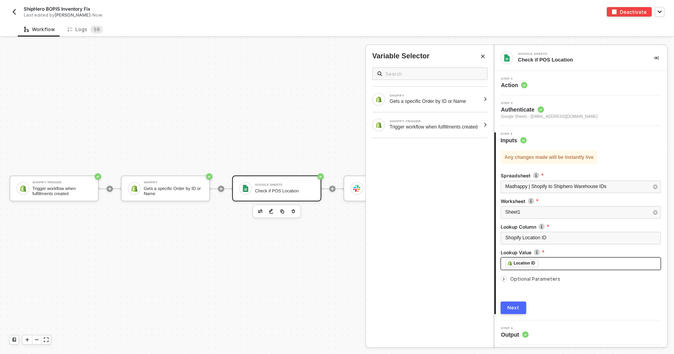
click at [558, 260] on div "﻿ ﻿ Location ID ﻿" at bounding box center [580, 264] width 151 height 9
click at [459, 130] on div "Trigger workflow when fulfillments created" at bounding box center [435, 127] width 90 height 6
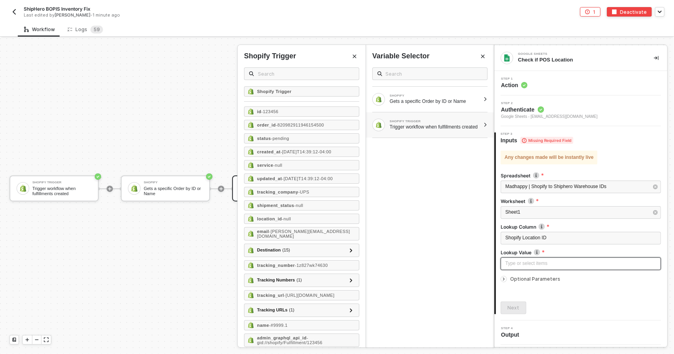
click at [561, 264] on div "Type or select items ﻿" at bounding box center [580, 263] width 151 height 7
click at [517, 307] on div "Next" at bounding box center [514, 308] width 12 height 6
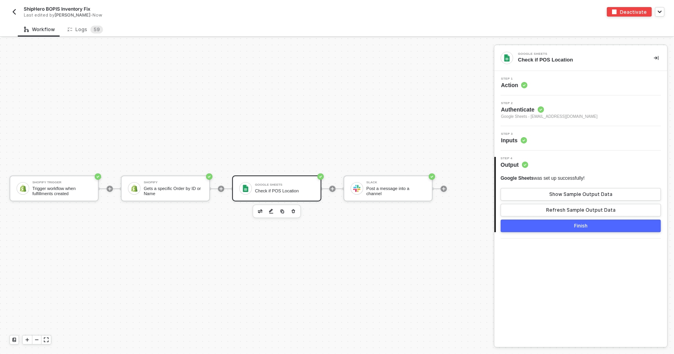
click at [551, 231] on button "Finish" at bounding box center [581, 226] width 160 height 13
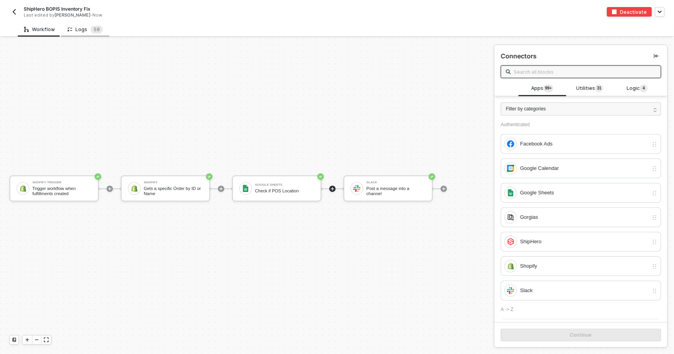
click at [68, 29] on icon at bounding box center [69, 29] width 5 height 7
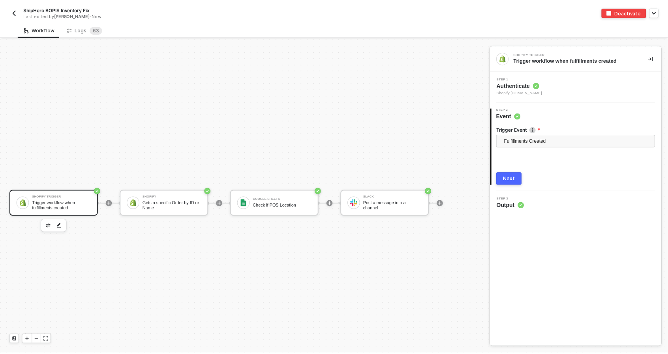
scroll to position [21, 0]
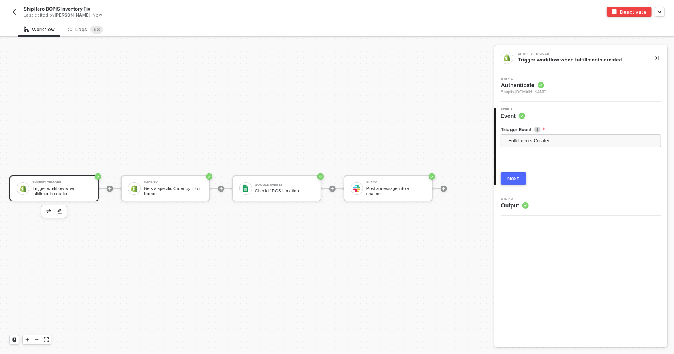
click at [522, 180] on button "Next" at bounding box center [514, 178] width 26 height 13
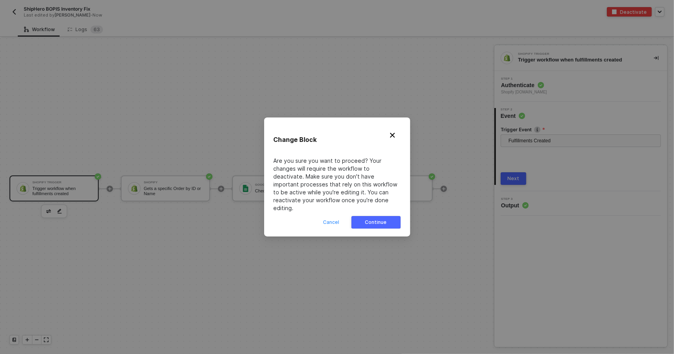
click at [320, 222] on button "Cancel" at bounding box center [332, 222] width 26 height 13
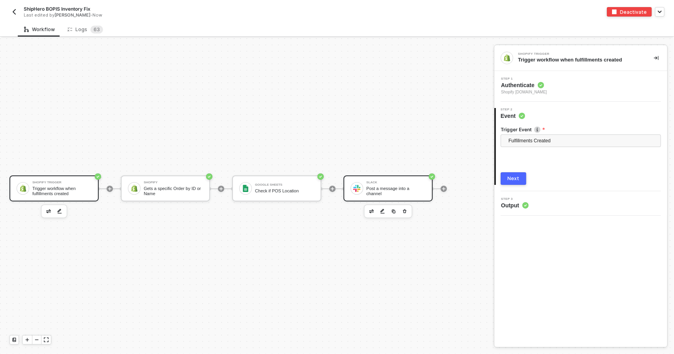
click at [373, 186] on div "Post a message into a channel" at bounding box center [395, 191] width 59 height 10
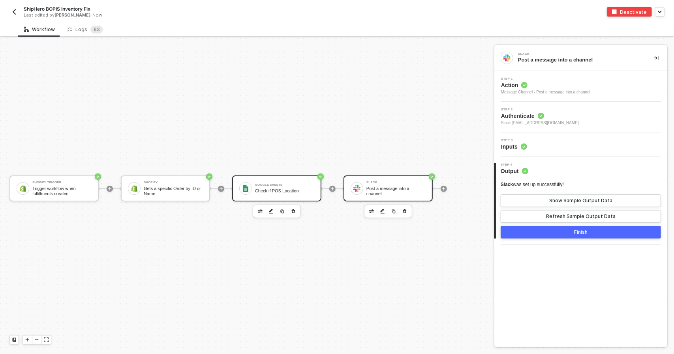
click at [269, 189] on div "Check if POS Location" at bounding box center [284, 191] width 59 height 5
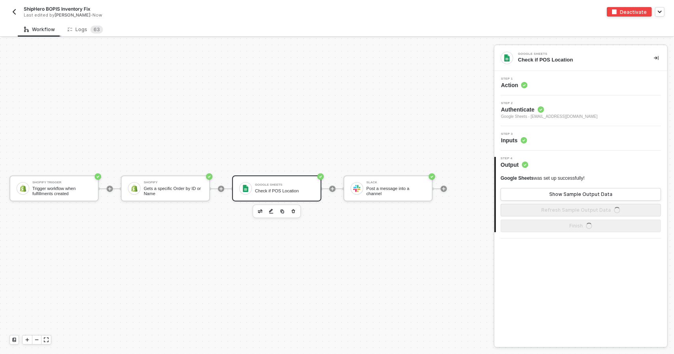
click at [54, 28] on div "Workflow" at bounding box center [39, 29] width 43 height 15
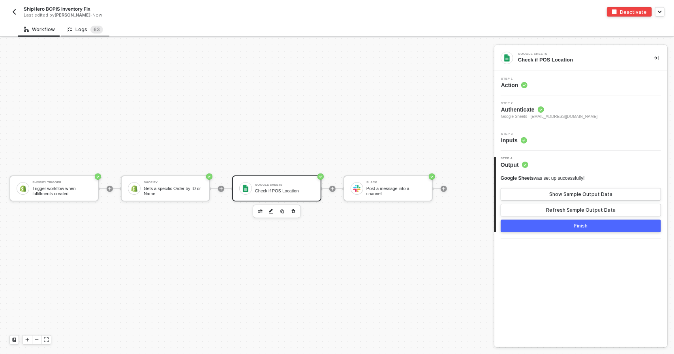
click at [74, 28] on div "Logs 6 3" at bounding box center [85, 30] width 36 height 8
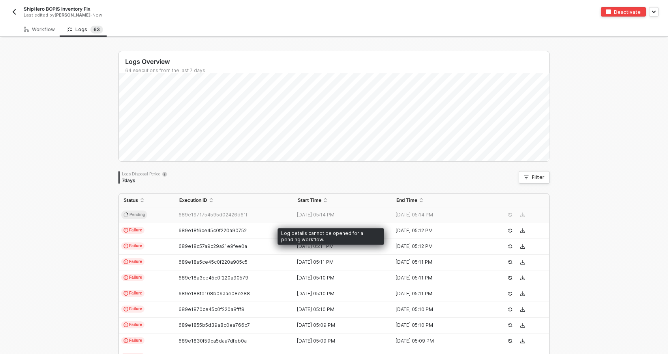
click at [216, 213] on span "689e1971754595d02426d61f" at bounding box center [212, 215] width 69 height 6
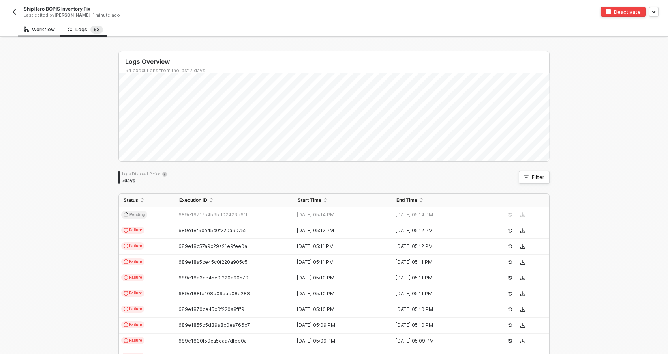
click at [34, 27] on div "Workflow" at bounding box center [39, 29] width 31 height 6
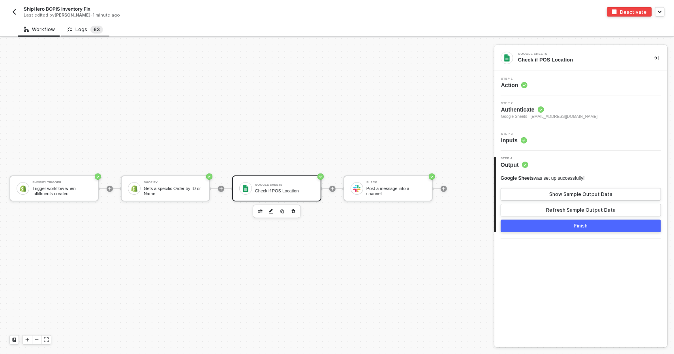
click at [94, 32] on span "6" at bounding box center [95, 29] width 3 height 6
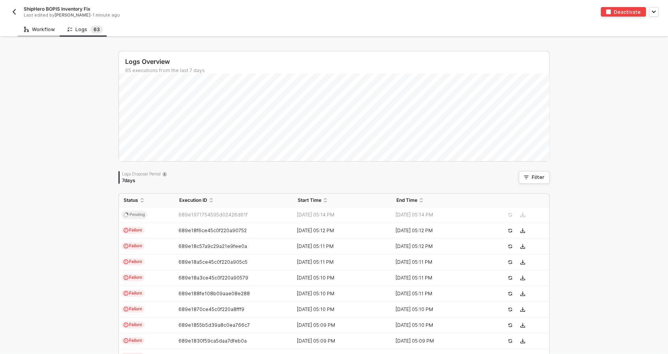
click at [31, 26] on div "Workflow" at bounding box center [39, 29] width 31 height 6
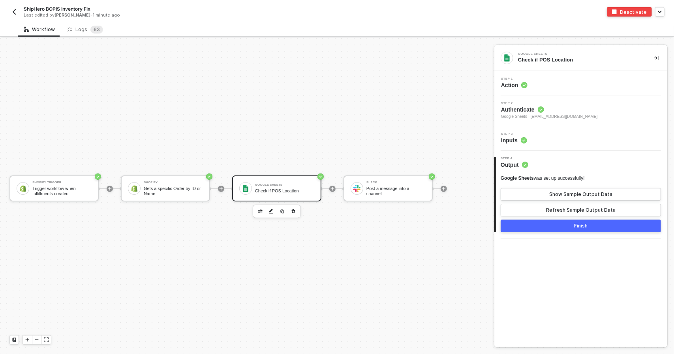
click at [608, 229] on button "Finish" at bounding box center [581, 226] width 160 height 13
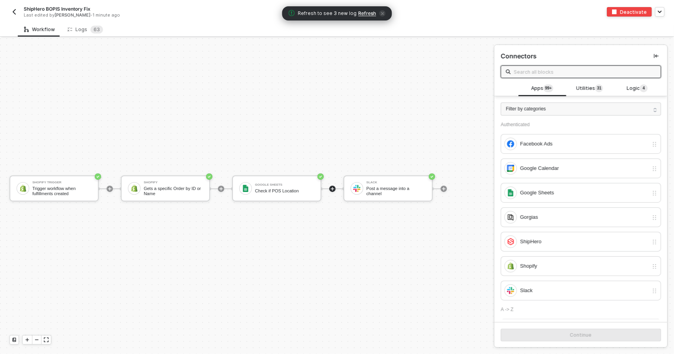
click at [365, 15] on span "Refresh" at bounding box center [367, 13] width 18 height 6
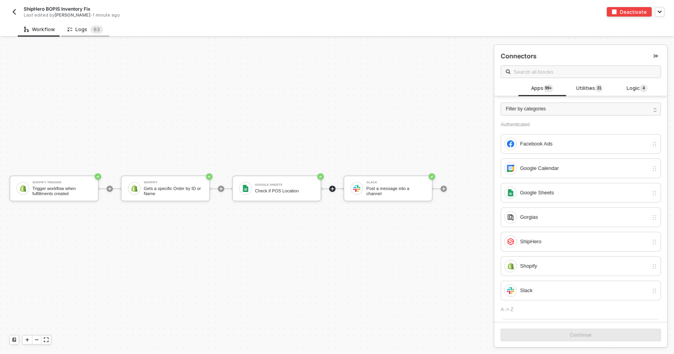
click at [85, 33] on div "Logs 6 3" at bounding box center [85, 30] width 36 height 8
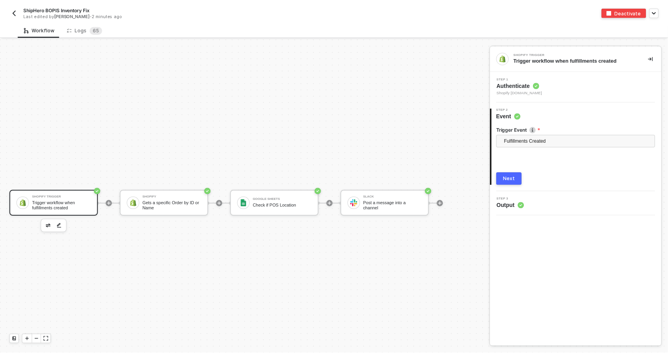
scroll to position [21, 0]
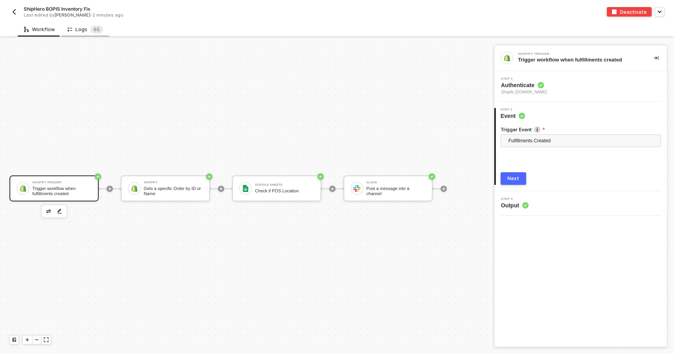
click at [77, 33] on div "Logs 6 5" at bounding box center [85, 30] width 36 height 8
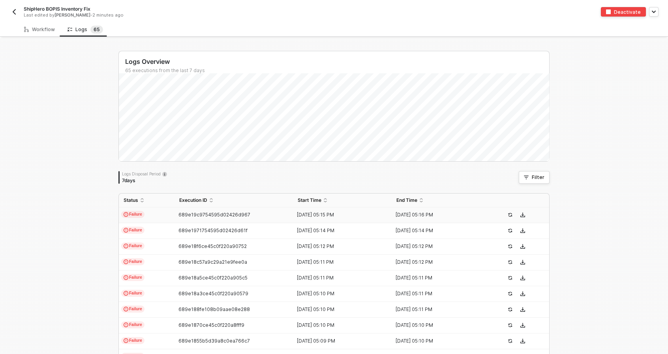
click at [156, 213] on td "Failure" at bounding box center [147, 216] width 56 height 16
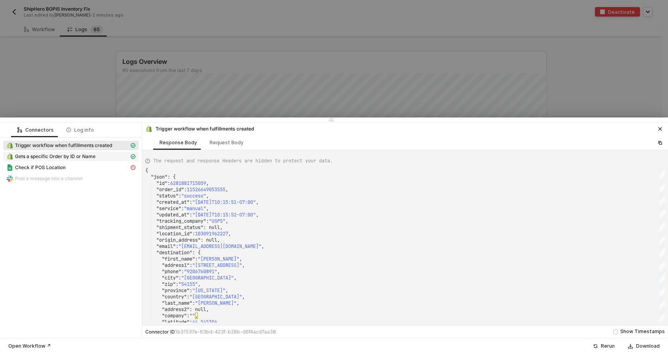
click at [117, 158] on div "Gets a specific Order by ID or Name" at bounding box center [67, 156] width 123 height 7
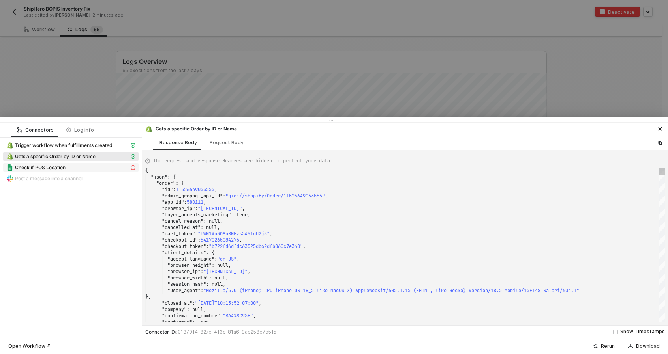
click at [107, 164] on div "Check if POS Location" at bounding box center [67, 167] width 123 height 7
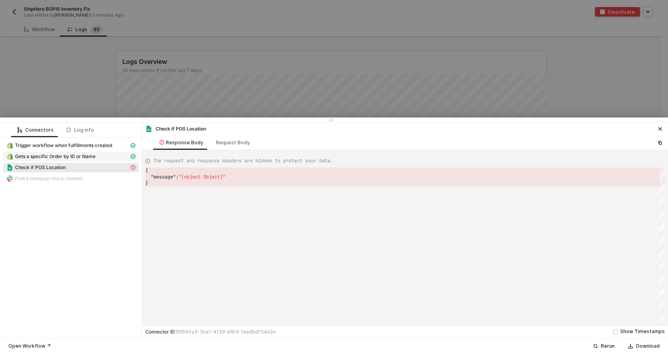
click at [110, 155] on div "Gets a specific Order by ID or Name" at bounding box center [67, 156] width 123 height 7
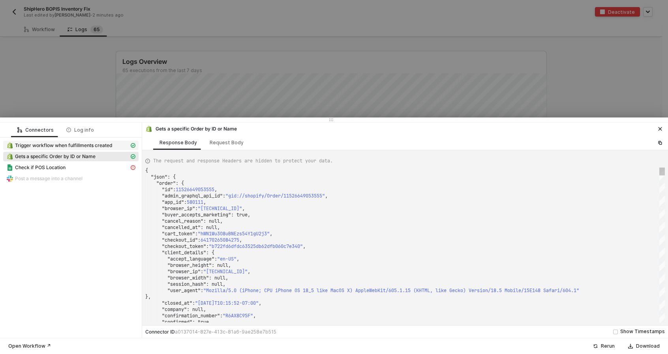
click at [112, 145] on span "Trigger workflow when fulfillments created" at bounding box center [63, 145] width 97 height 6
type textarea "{ "json": { "id": 6281881715059, "order_id": 11526649053555, "status": "success…"
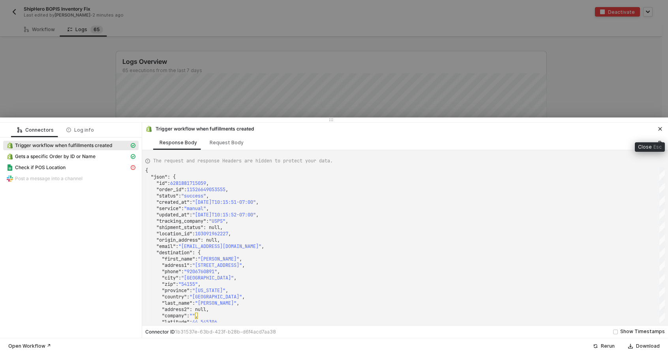
click at [662, 126] on button "button" at bounding box center [659, 128] width 9 height 9
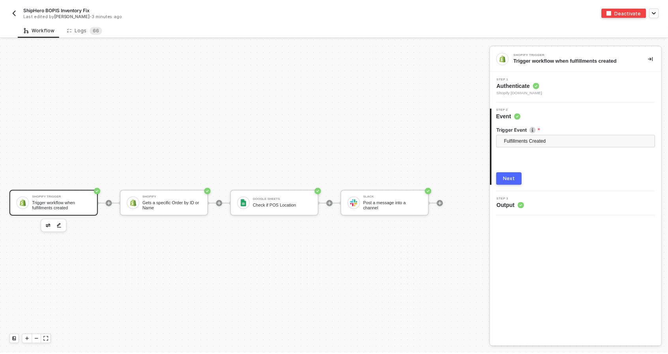
scroll to position [21, 0]
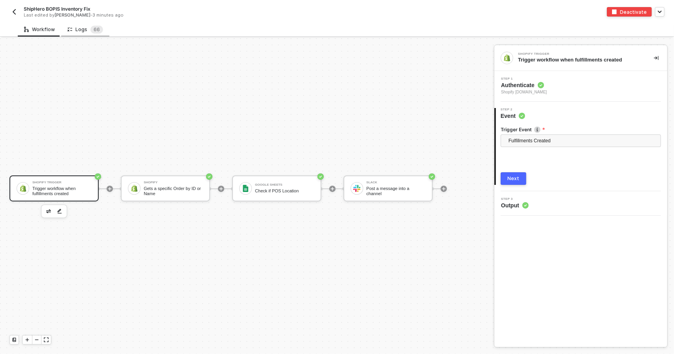
click at [80, 28] on div "Logs 6 6" at bounding box center [85, 30] width 36 height 8
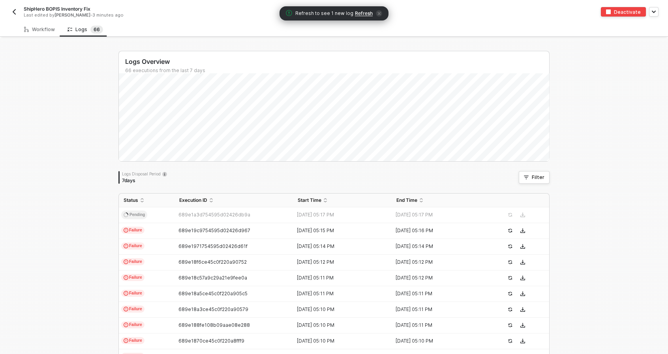
click at [366, 9] on div "Refresh to see 1 new log Refresh" at bounding box center [333, 13] width 109 height 14
click at [366, 14] on span "Refresh" at bounding box center [364, 13] width 18 height 6
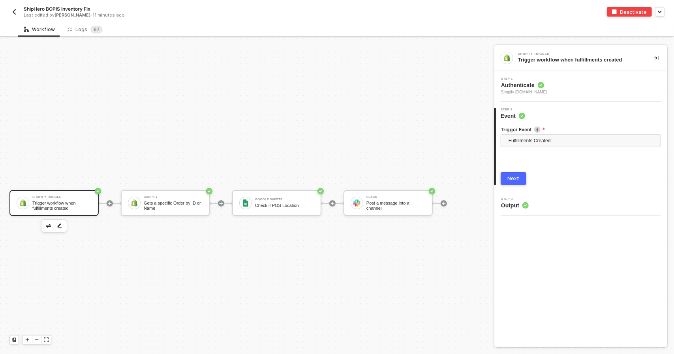
scroll to position [21, 0]
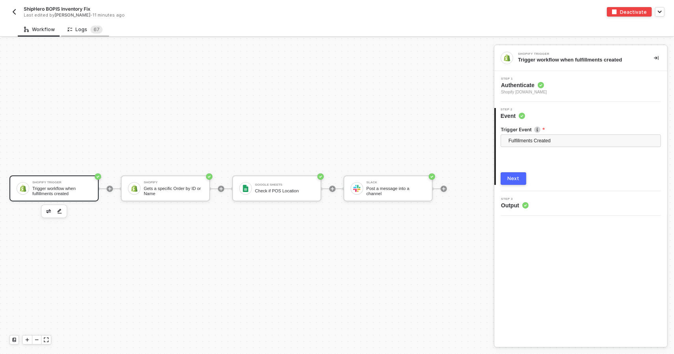
click at [86, 31] on div "Logs 6 7" at bounding box center [84, 30] width 35 height 8
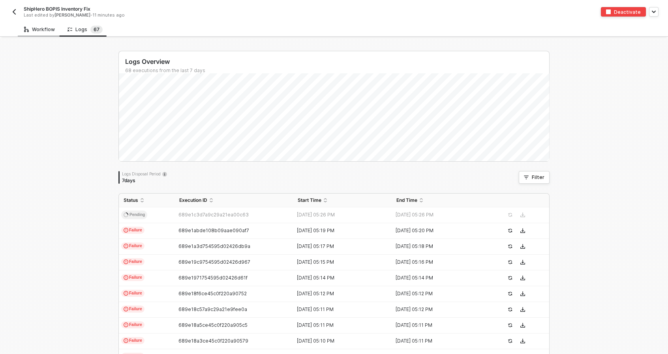
click at [35, 26] on div "Workflow" at bounding box center [39, 29] width 43 height 15
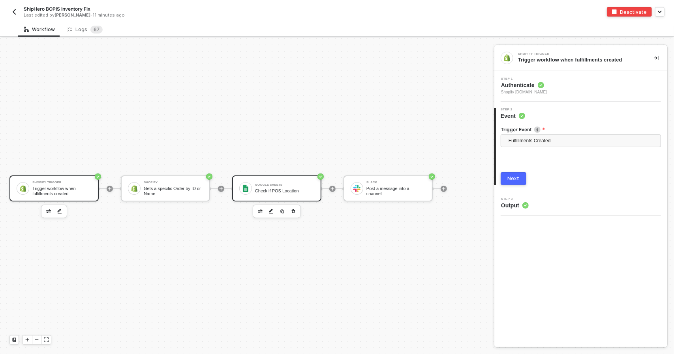
click at [292, 184] on div "Google Sheets" at bounding box center [284, 185] width 59 height 3
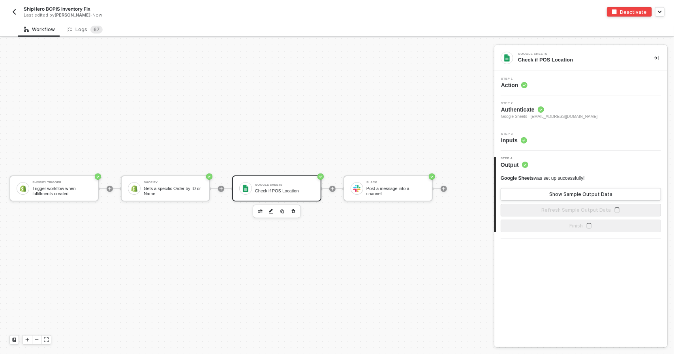
click at [555, 116] on span "Google Sheets - todd@madhappy.com" at bounding box center [549, 117] width 97 height 6
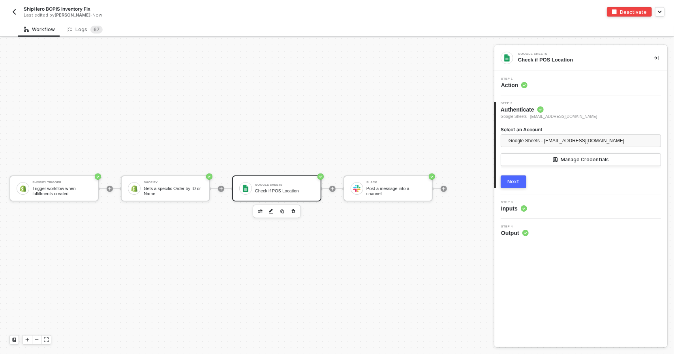
click at [563, 192] on div "2 Step 2 Authenticate Google Sheets - todd@madhappy.com Select an Account Googl…" at bounding box center [580, 145] width 173 height 99
click at [562, 197] on div "3 Step 3 Inputs" at bounding box center [580, 207] width 173 height 24
click at [564, 220] on div "4 Step 4 Output" at bounding box center [580, 231] width 173 height 24
click at [565, 206] on div "Step 3 Inputs" at bounding box center [581, 207] width 171 height 12
